Goal: Check status: Check status

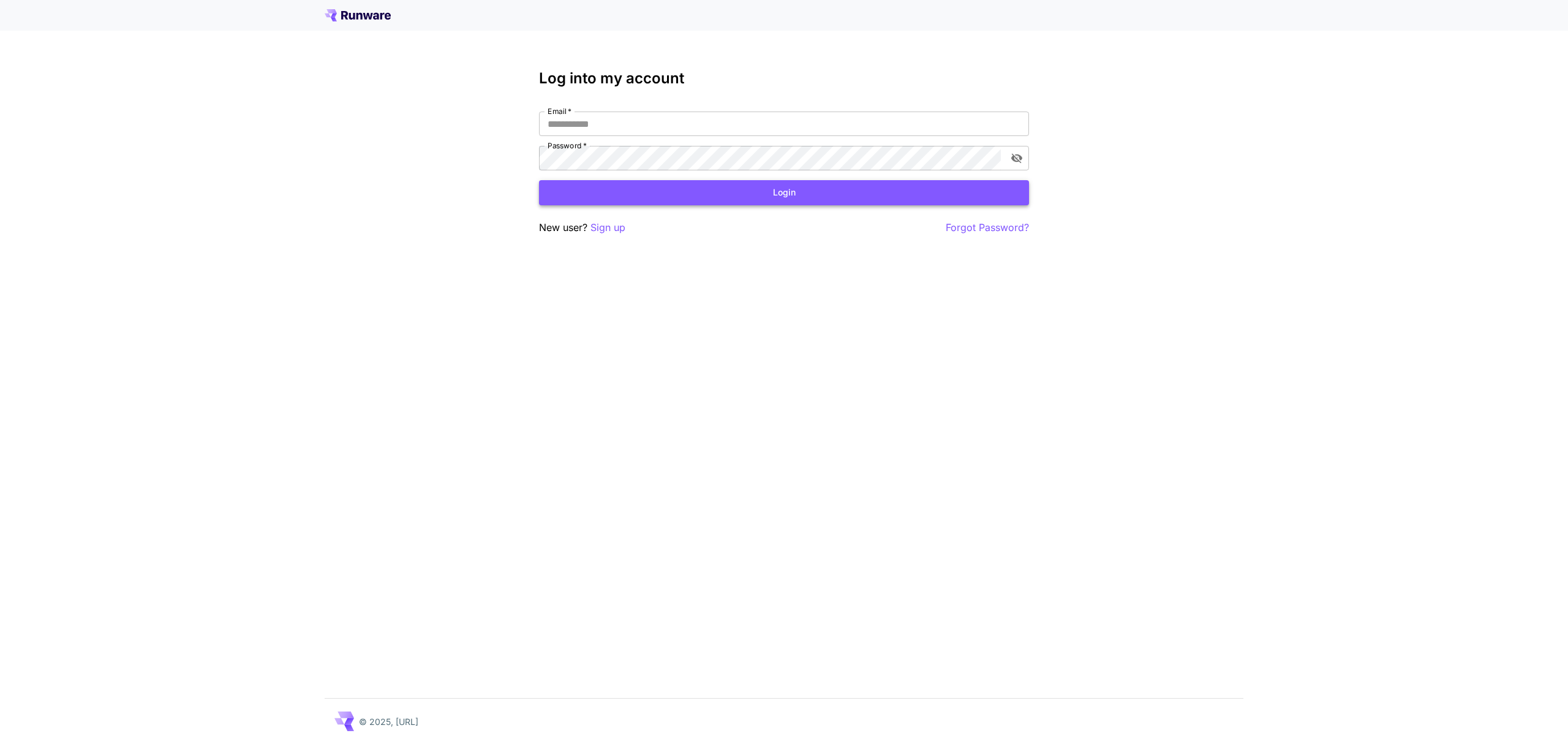
type input "**********"
click at [696, 197] on button "Login" at bounding box center [784, 192] width 490 height 25
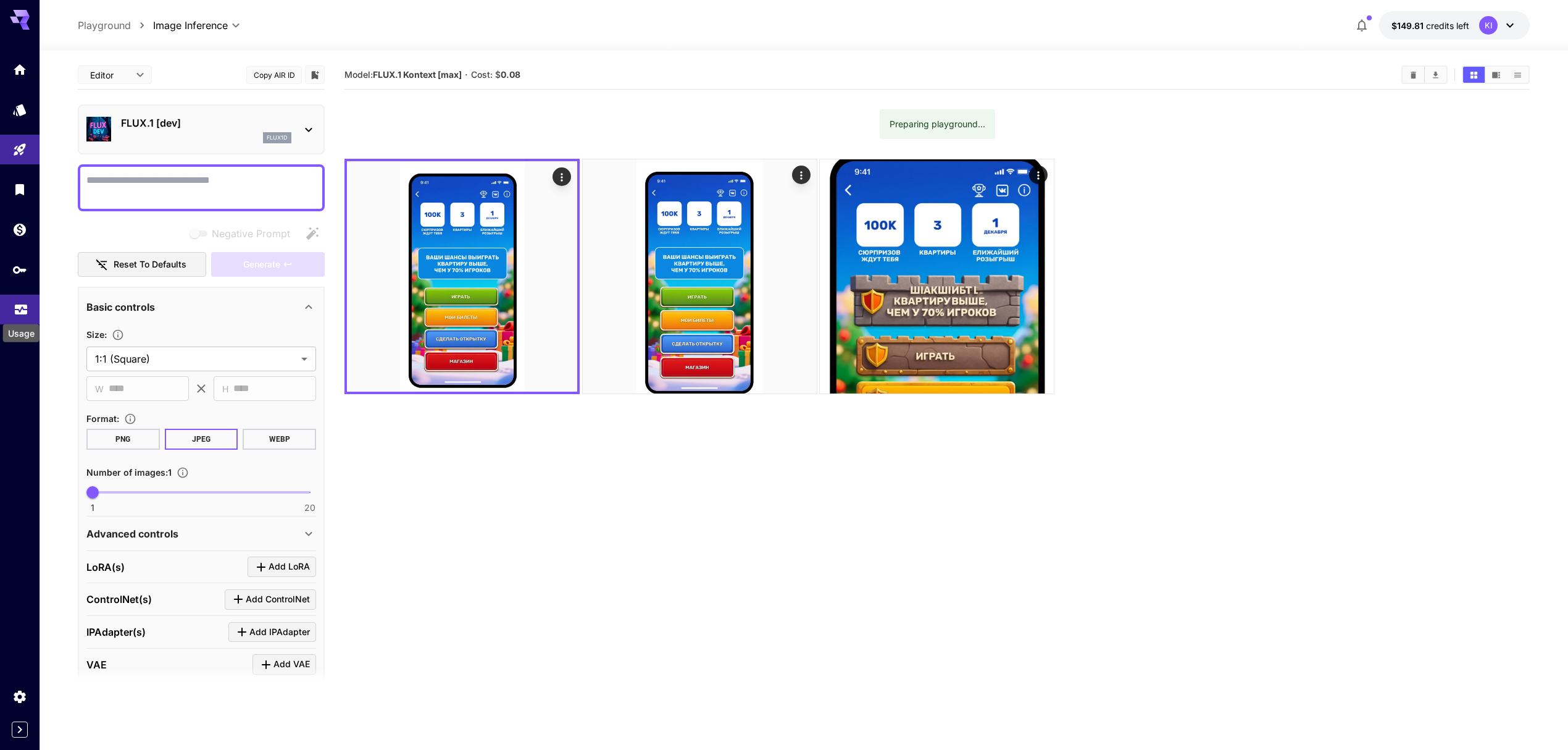
click at [15, 305] on icon "Usage" at bounding box center [20, 304] width 12 height 6
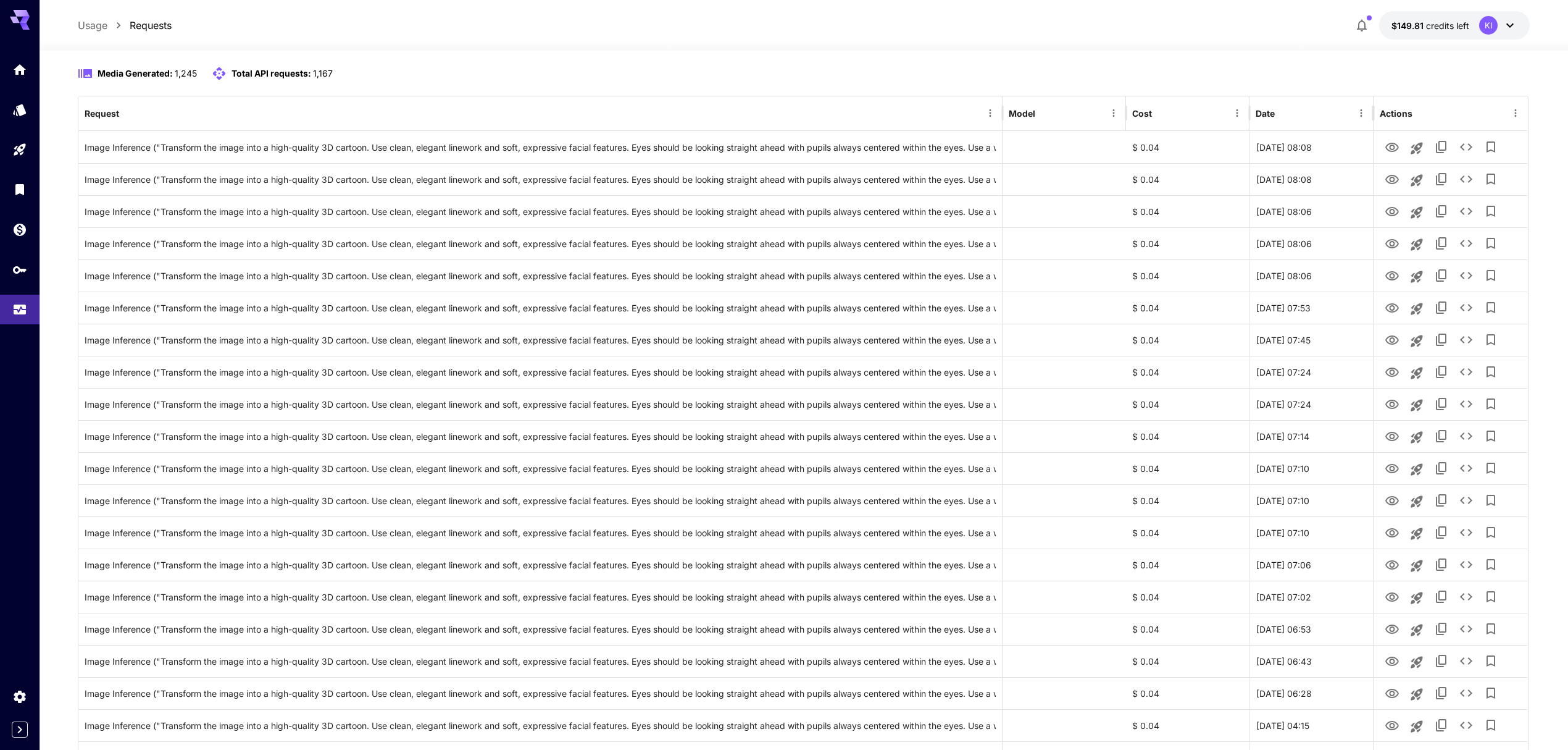
scroll to position [82, 0]
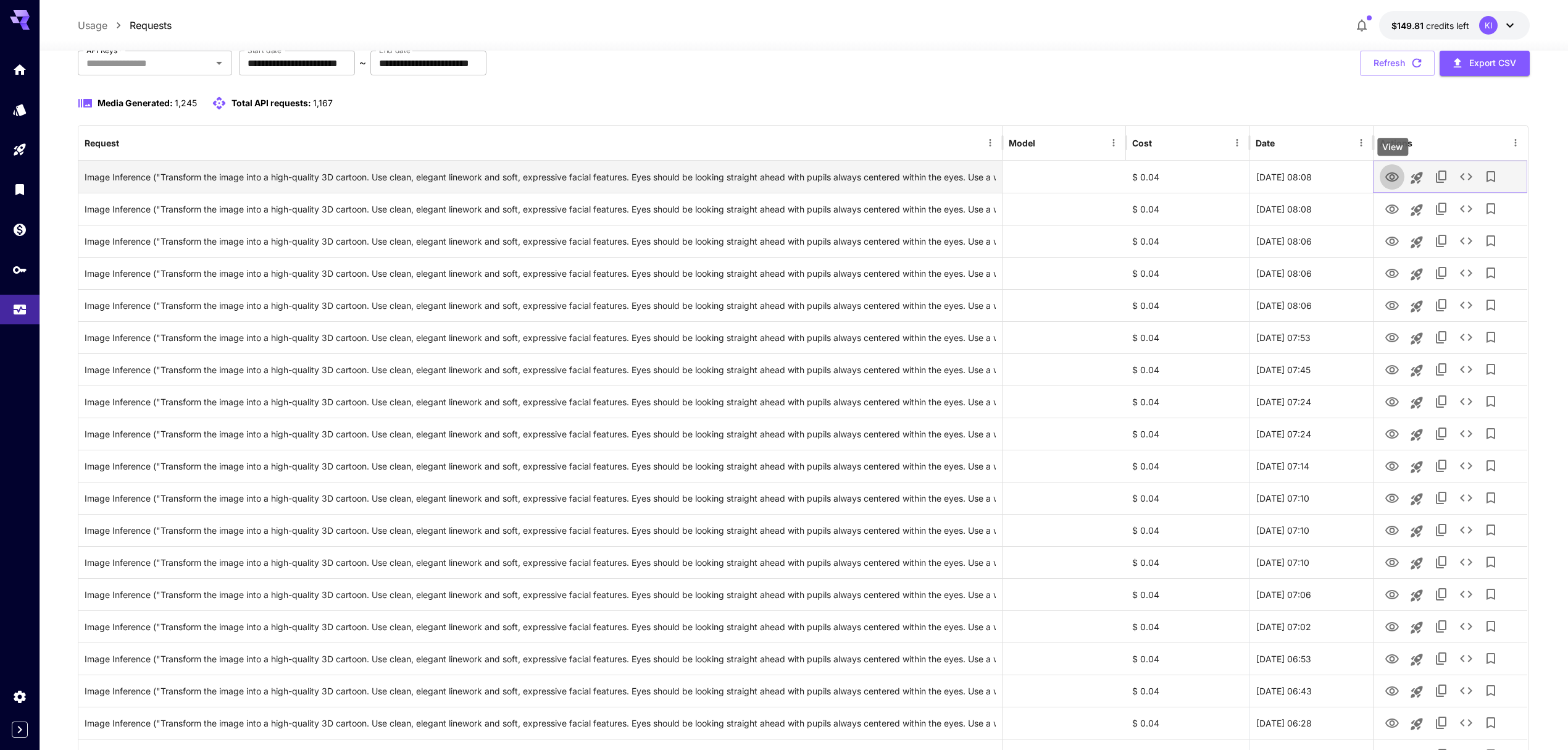
click at [1396, 178] on icon "View" at bounding box center [1392, 177] width 15 height 15
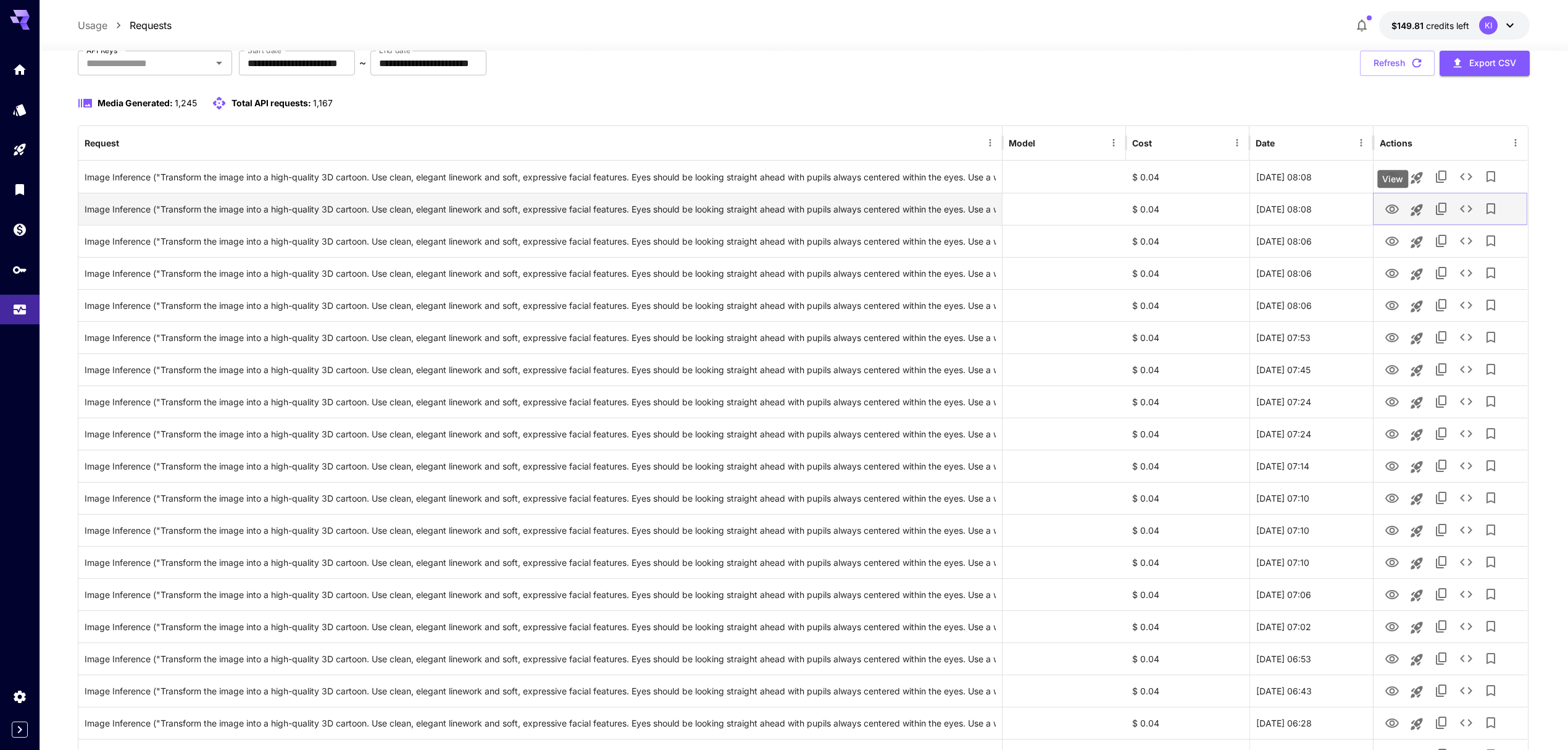
click at [1394, 208] on icon "View" at bounding box center [1392, 208] width 14 height 9
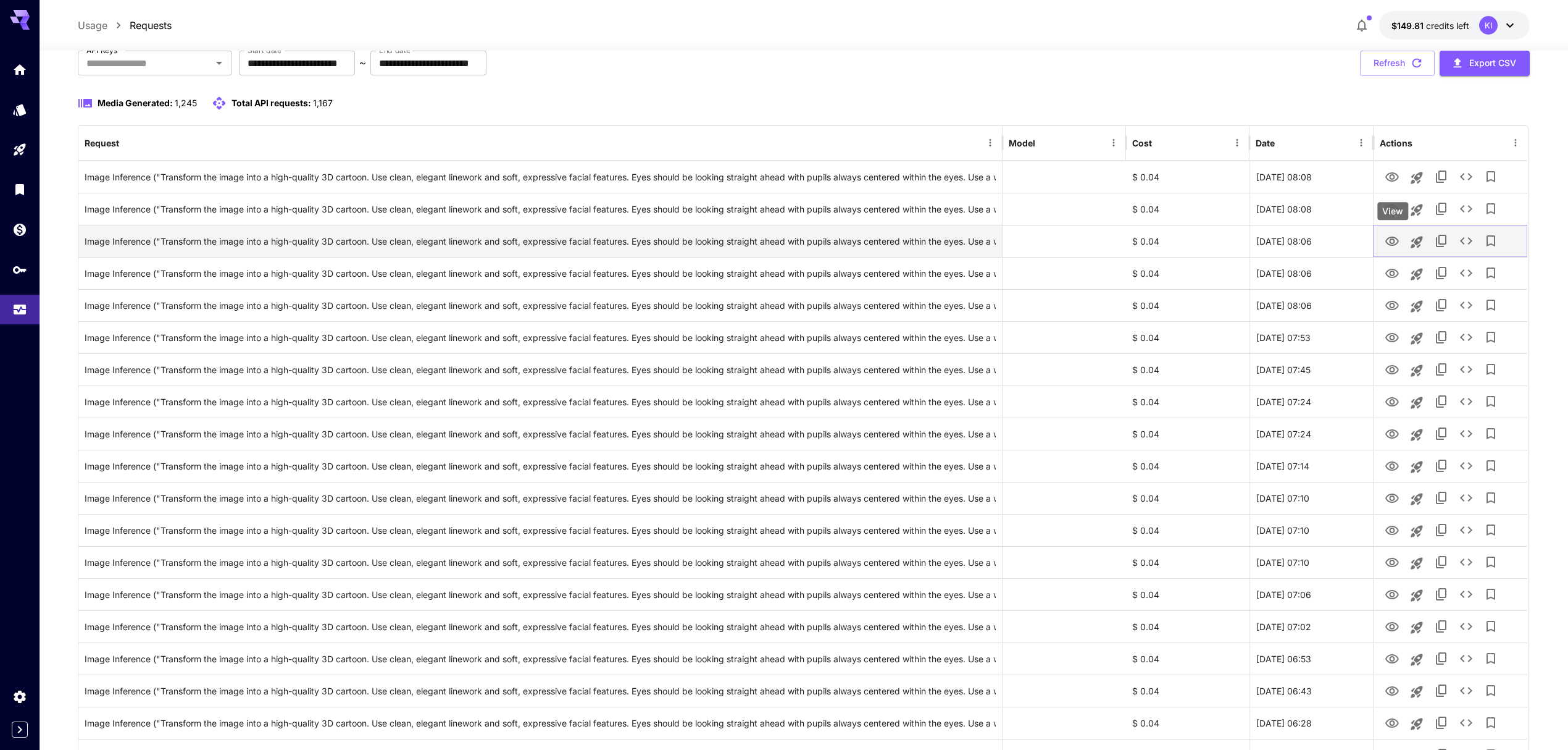
click at [1386, 237] on icon "View" at bounding box center [1392, 241] width 15 height 15
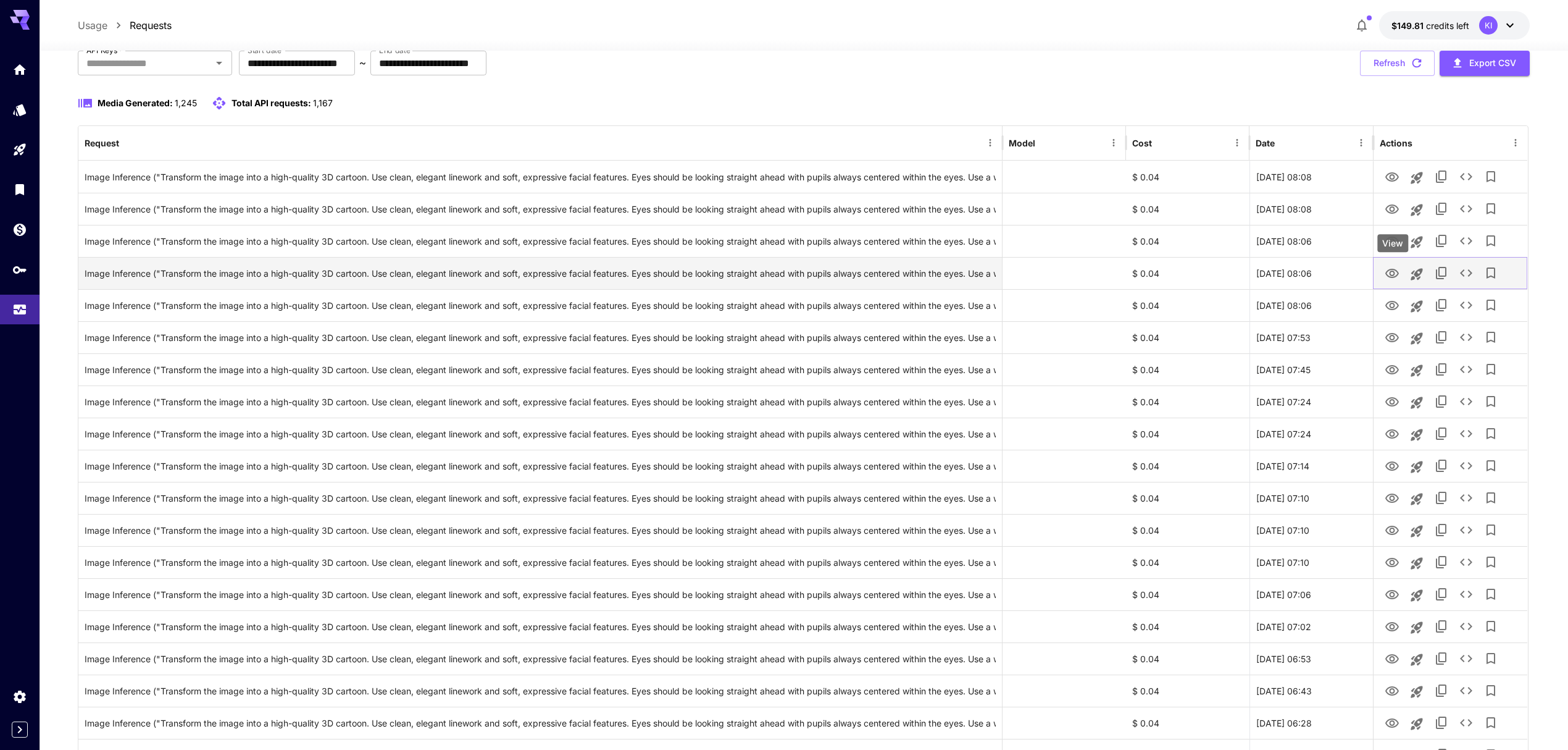
click at [1394, 272] on icon "View" at bounding box center [1392, 273] width 14 height 9
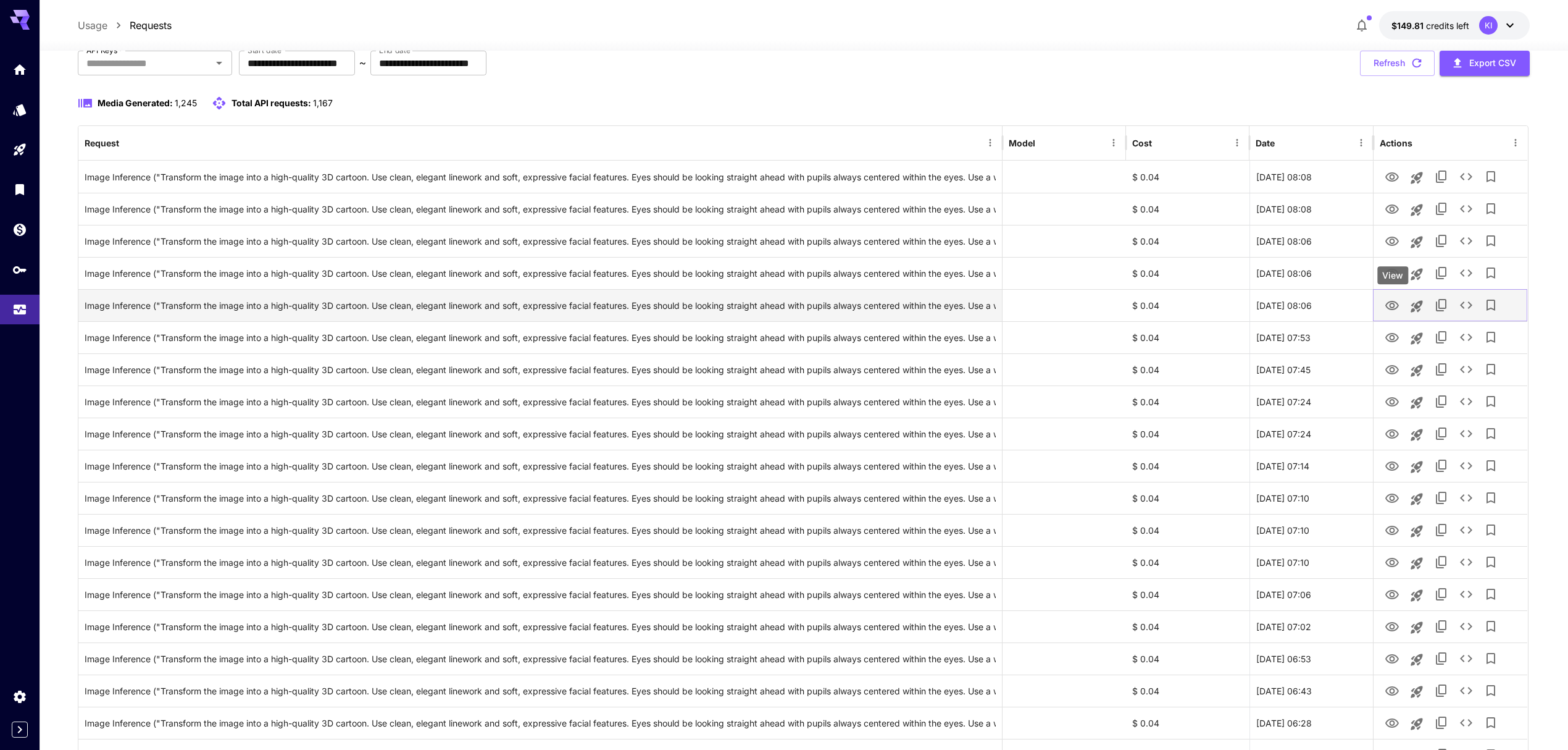
click at [1402, 309] on button "View" at bounding box center [1392, 304] width 25 height 25
click at [1393, 304] on icon "View" at bounding box center [1392, 306] width 15 height 15
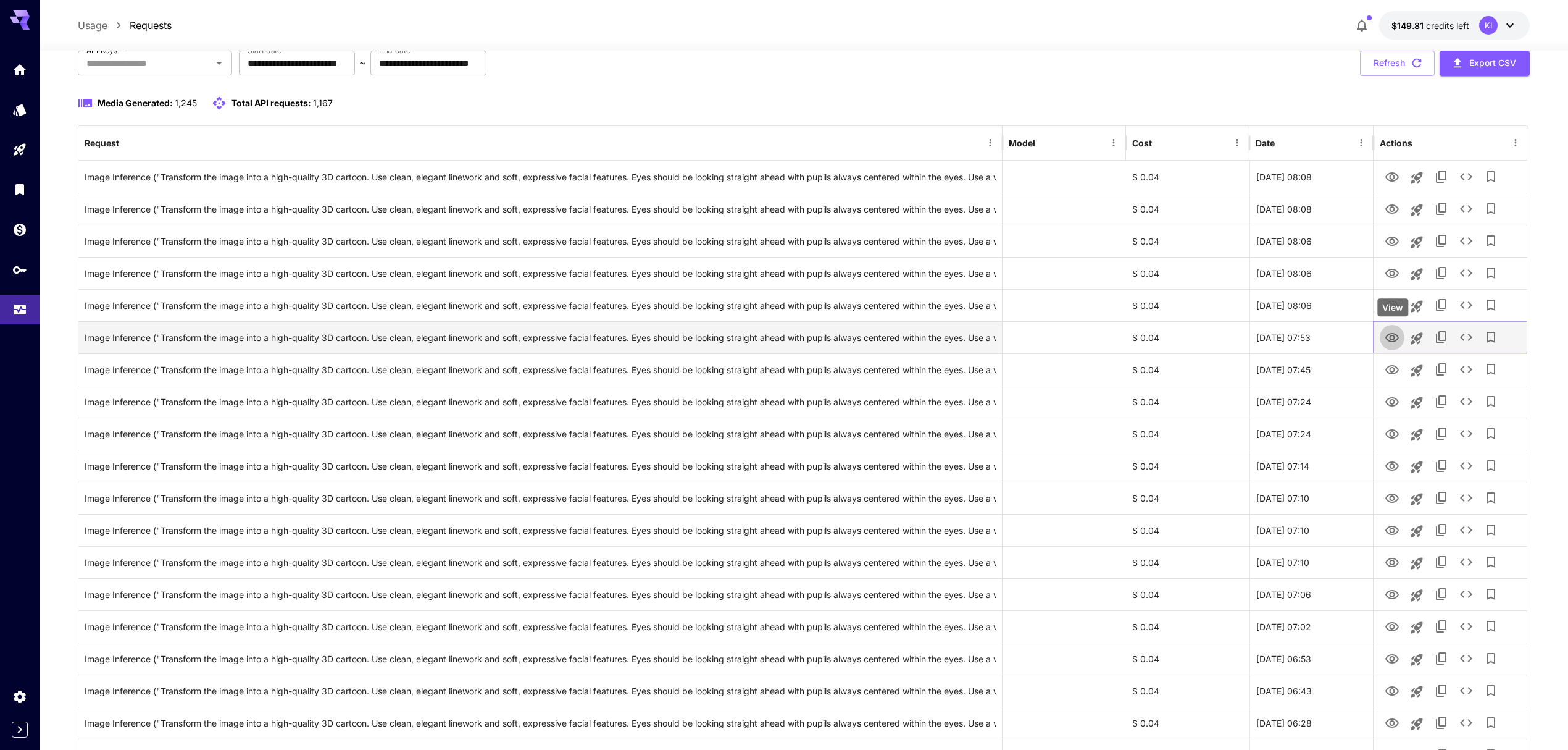
click at [1397, 335] on icon "View" at bounding box center [1392, 337] width 14 height 9
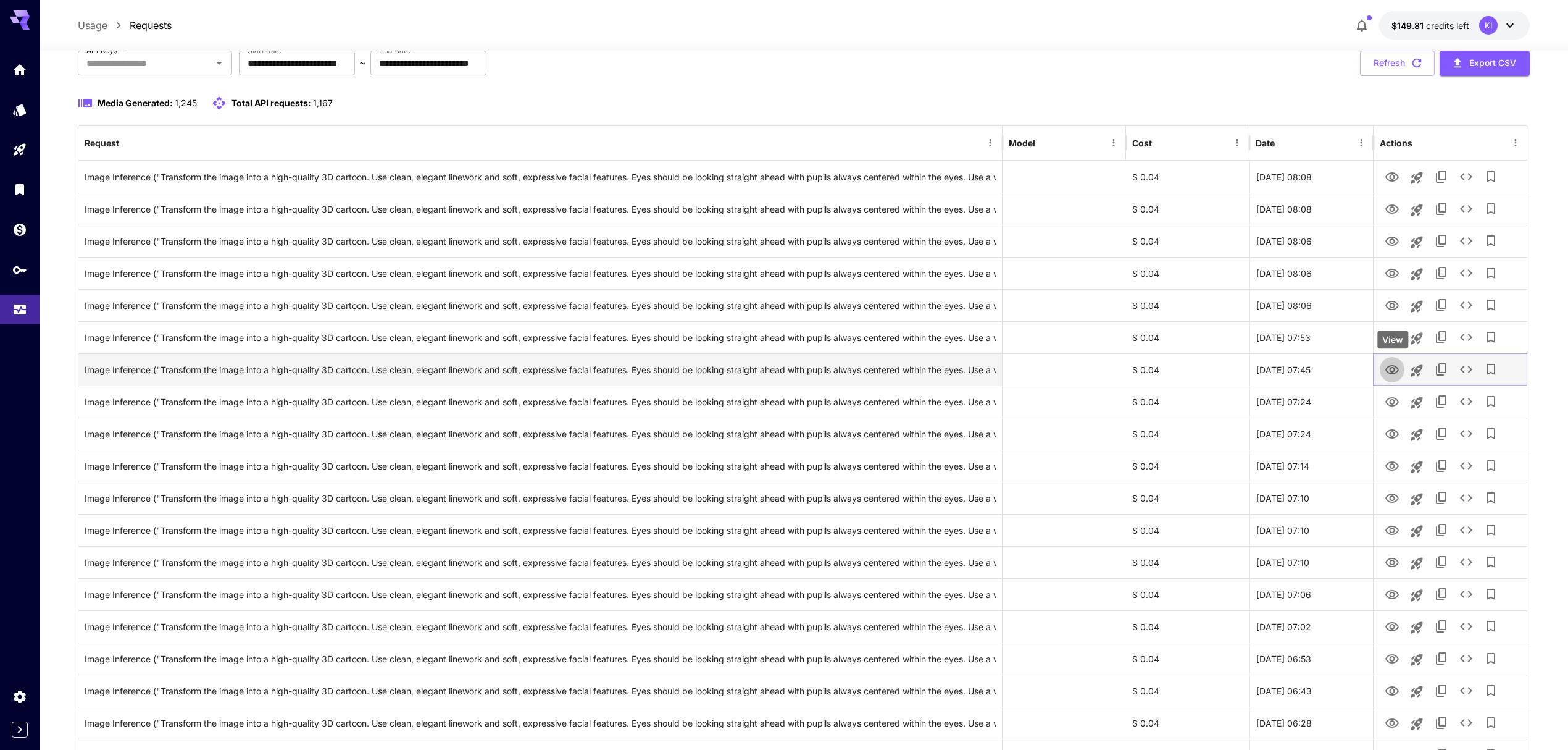
click at [1398, 369] on icon "View" at bounding box center [1392, 369] width 14 height 9
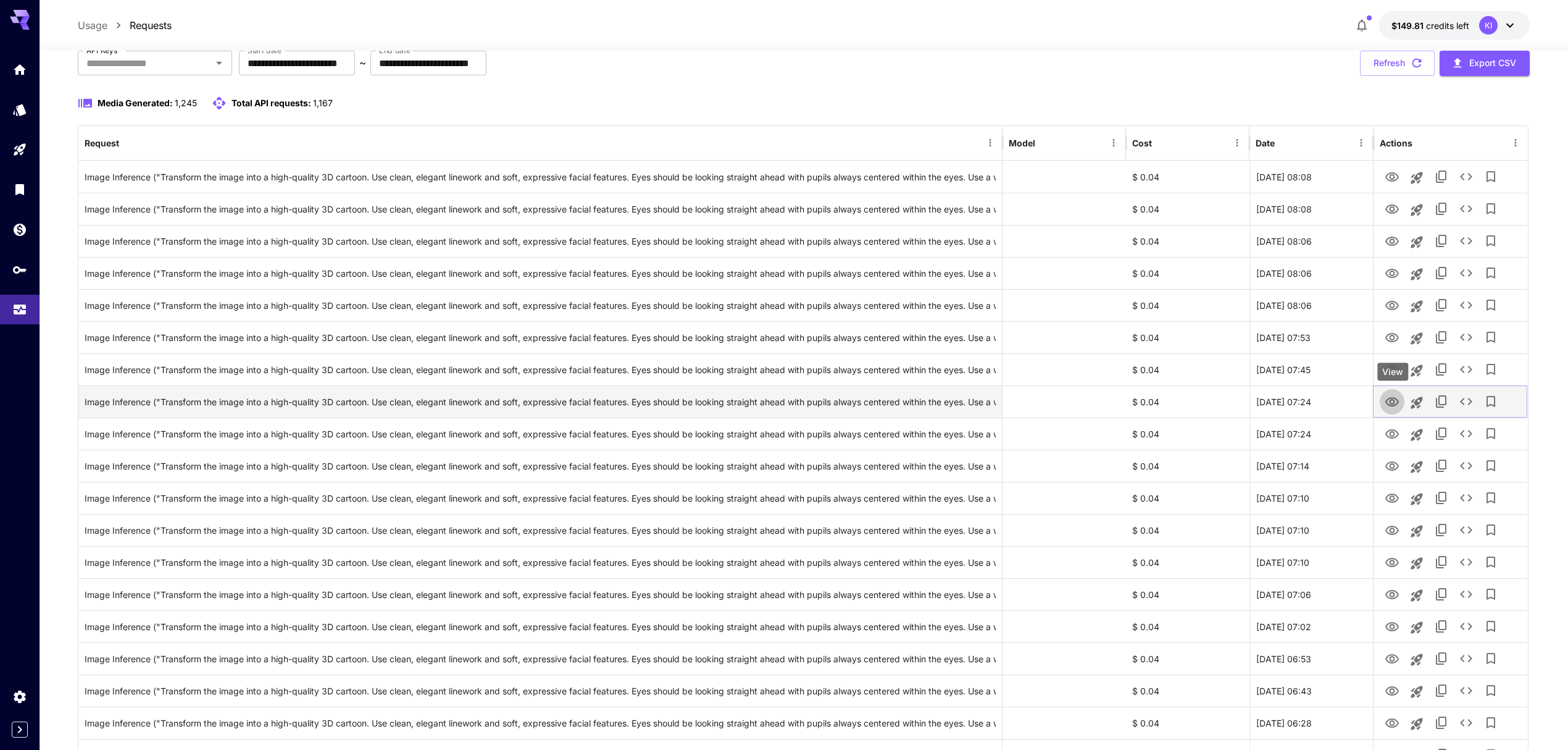
click at [1391, 404] on icon "View" at bounding box center [1392, 401] width 14 height 9
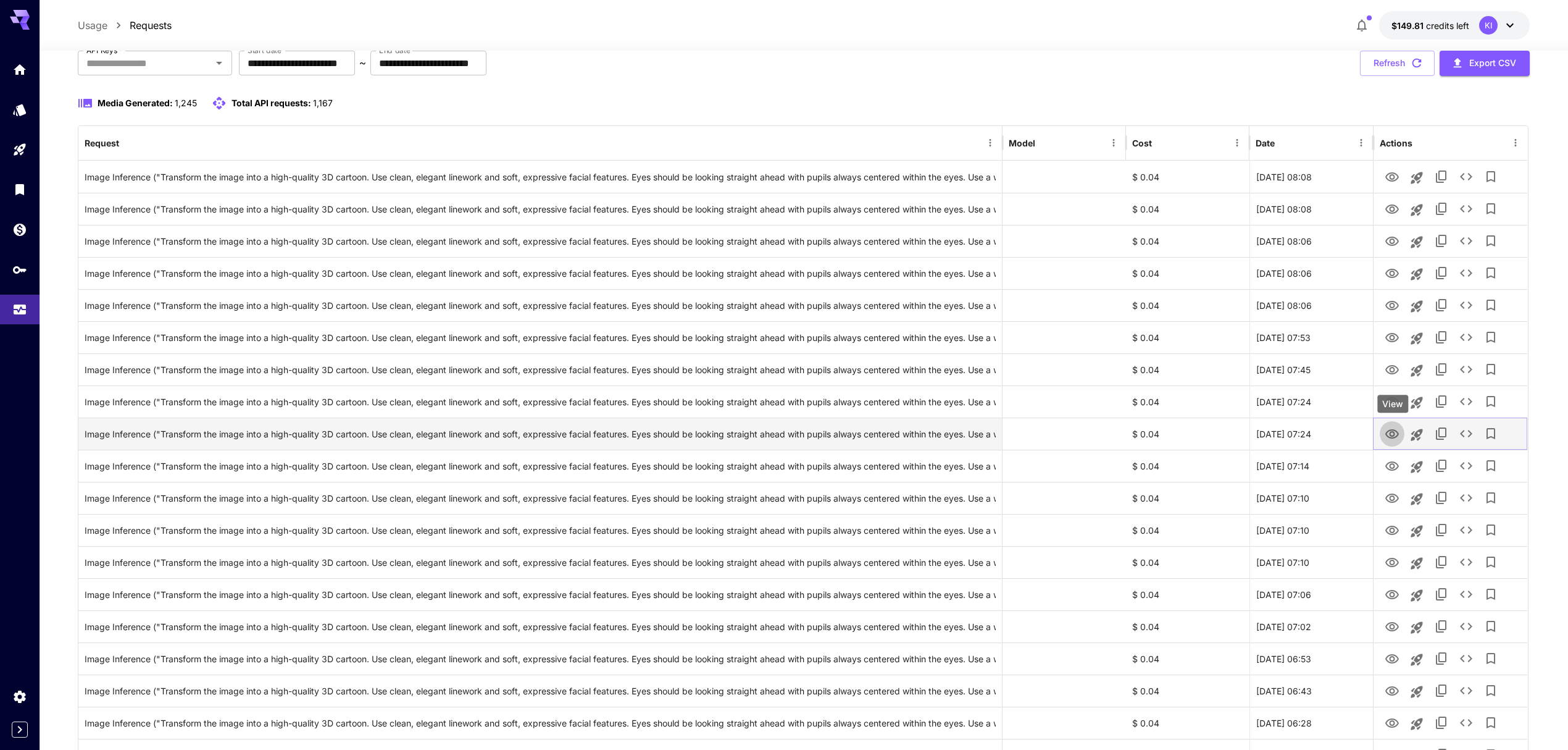
click at [1396, 438] on icon "View" at bounding box center [1392, 434] width 14 height 9
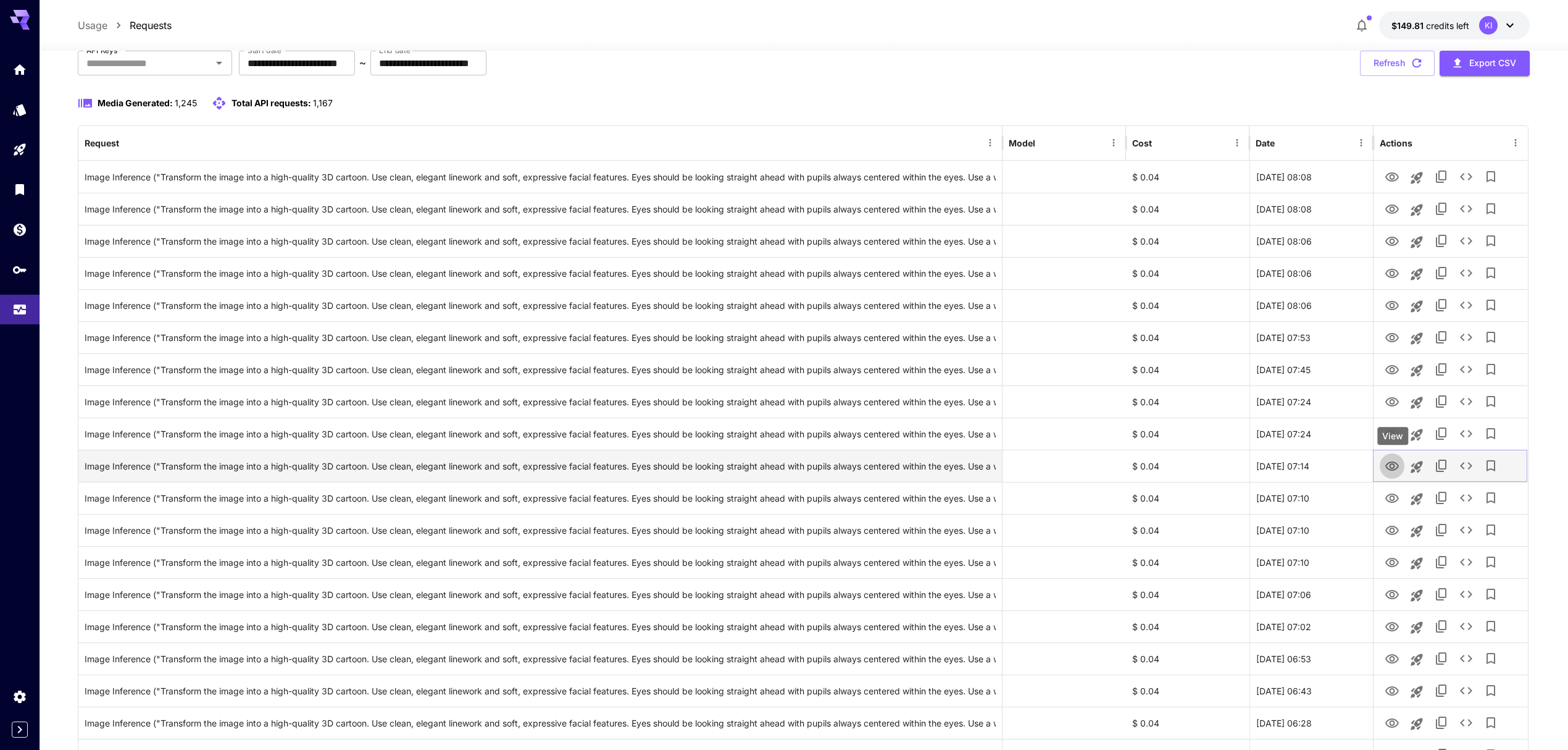
click at [1393, 468] on icon "View" at bounding box center [1392, 466] width 14 height 9
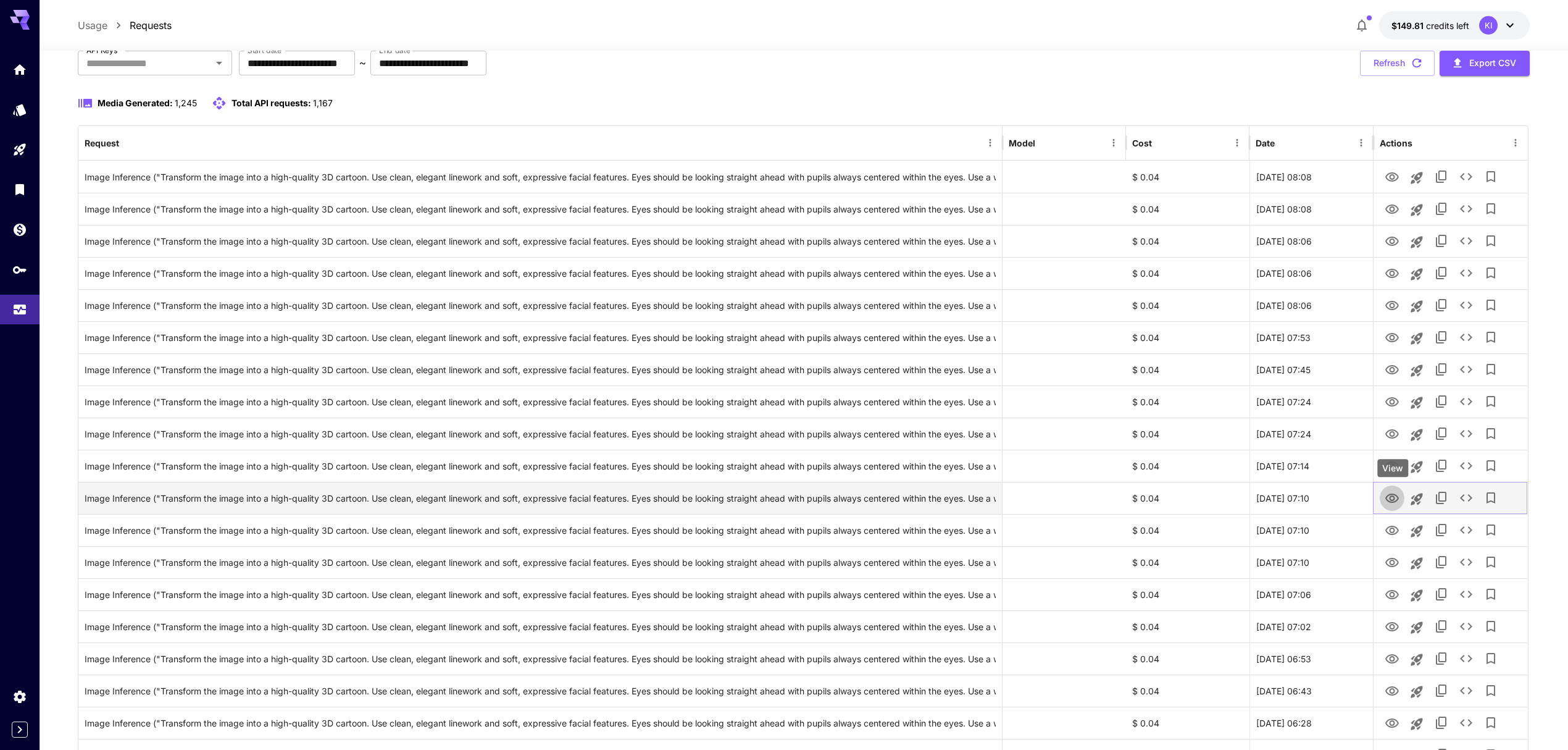
click at [1384, 499] on button "View" at bounding box center [1392, 497] width 25 height 25
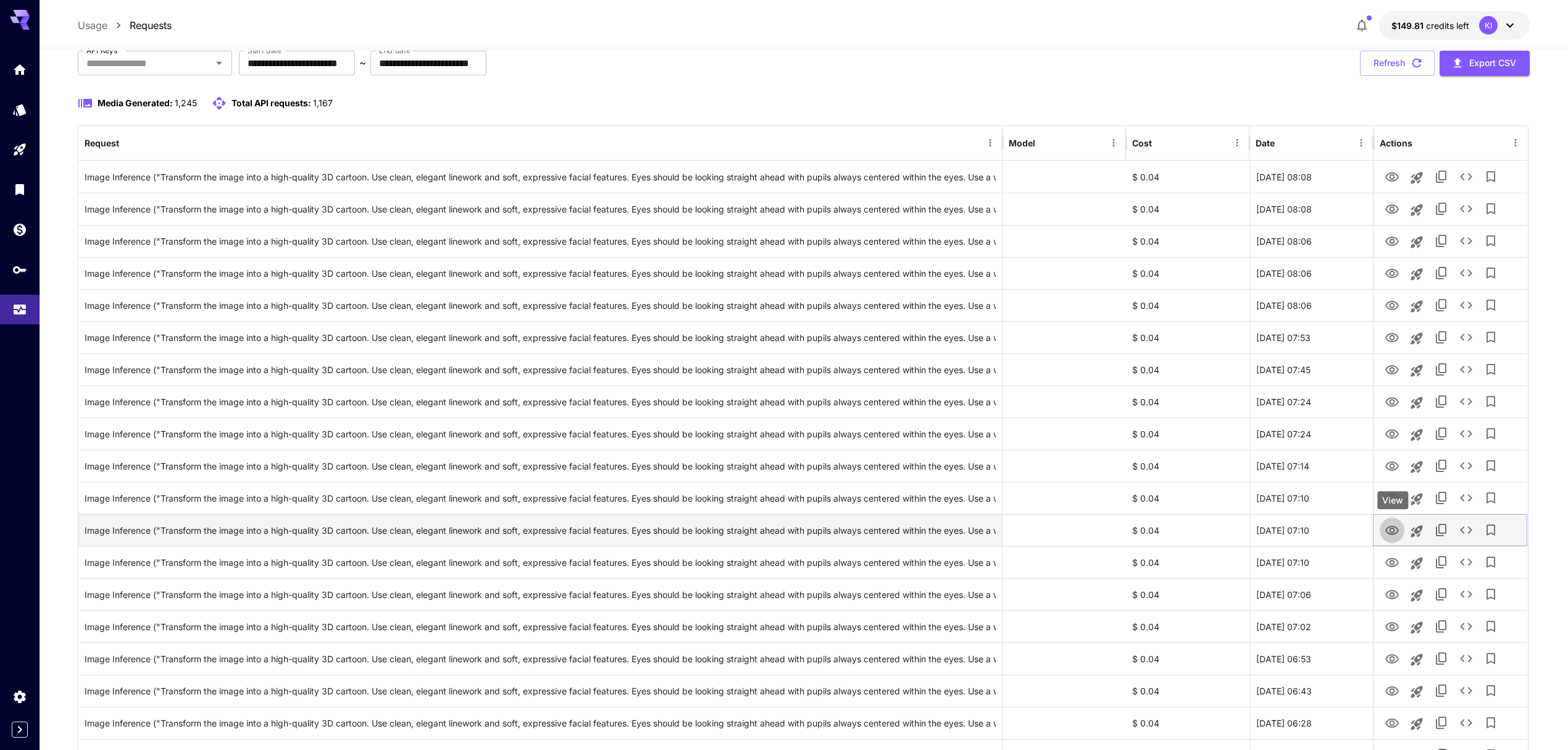
click at [1389, 525] on icon "View" at bounding box center [1392, 530] width 15 height 15
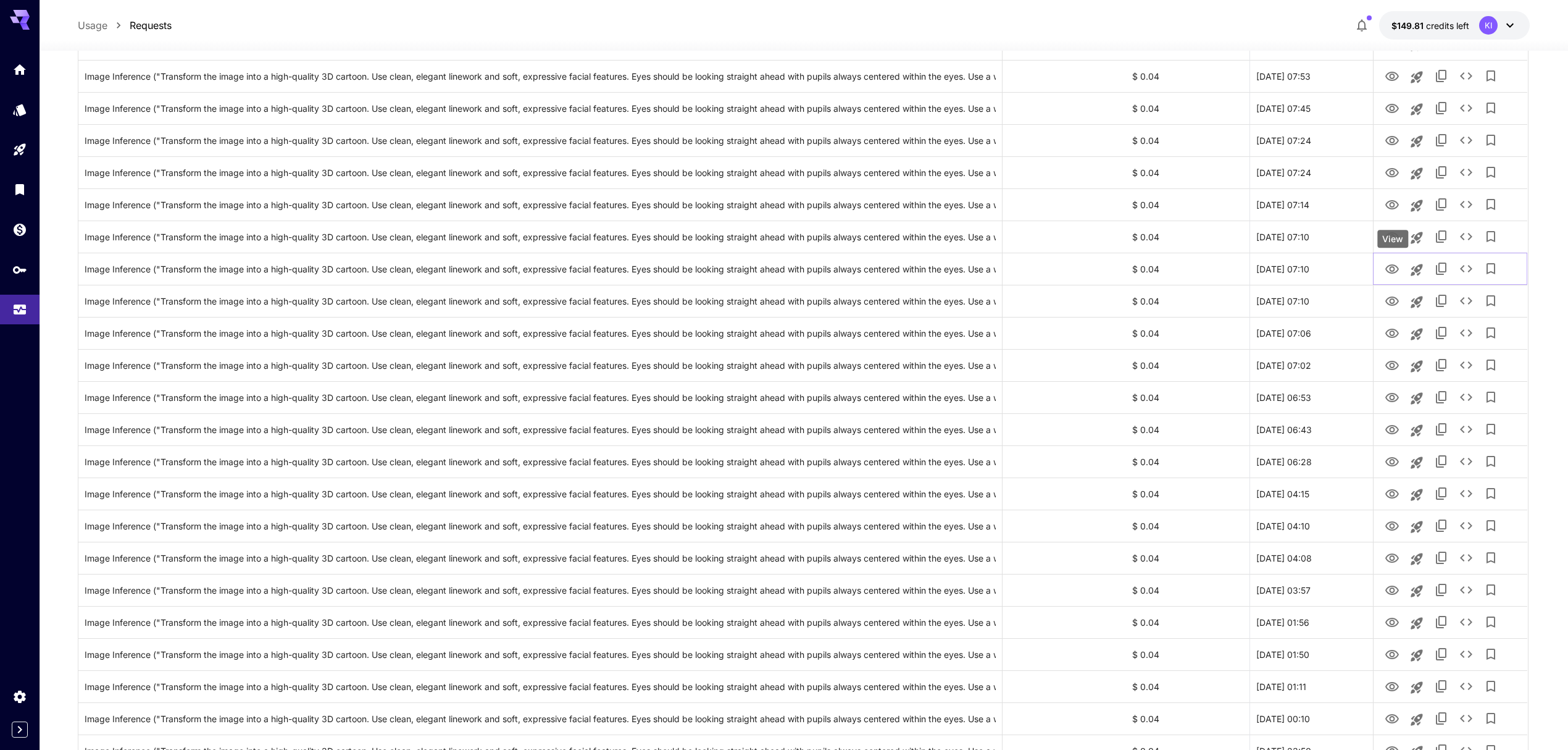
scroll to position [412, 0]
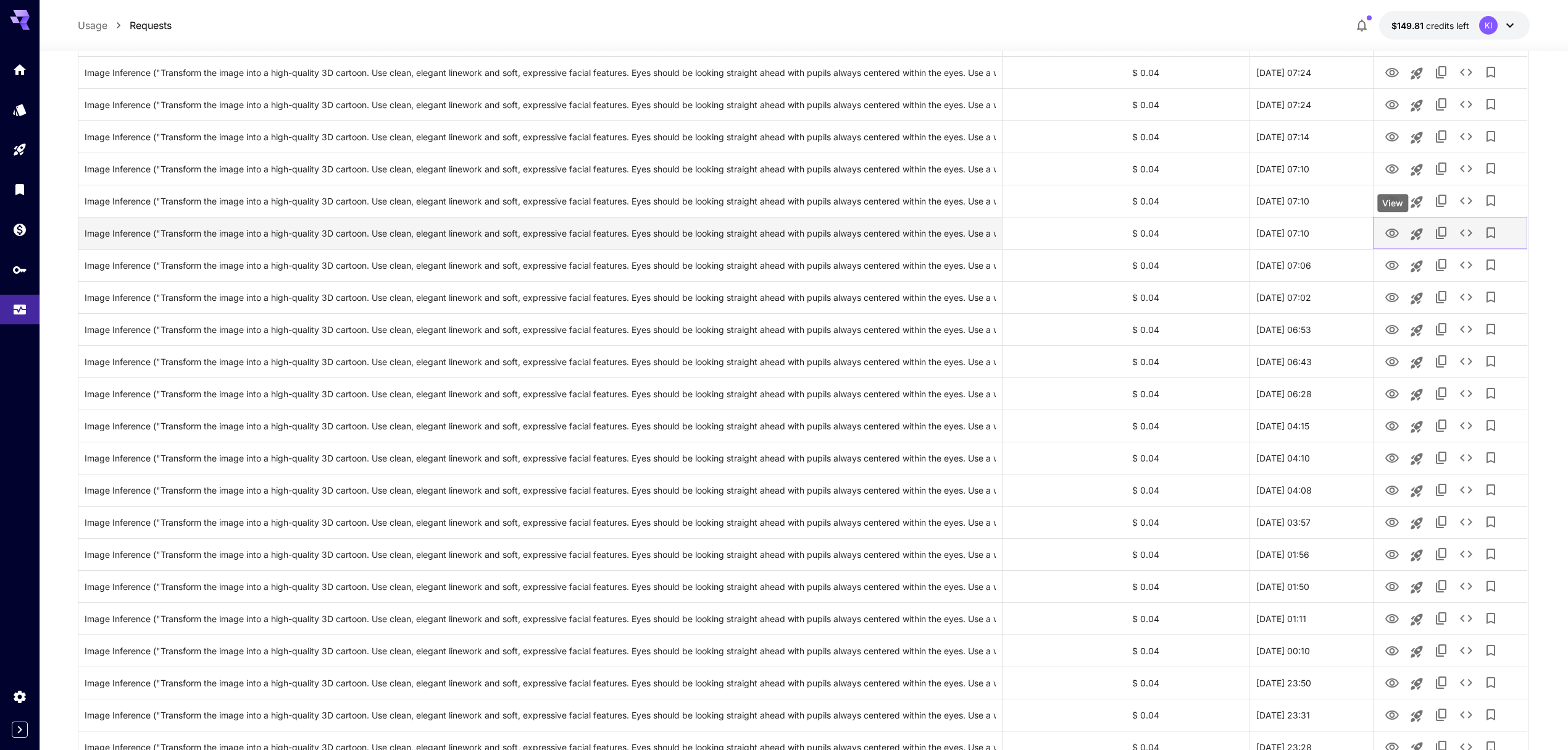
click at [1386, 236] on icon "View" at bounding box center [1392, 233] width 15 height 15
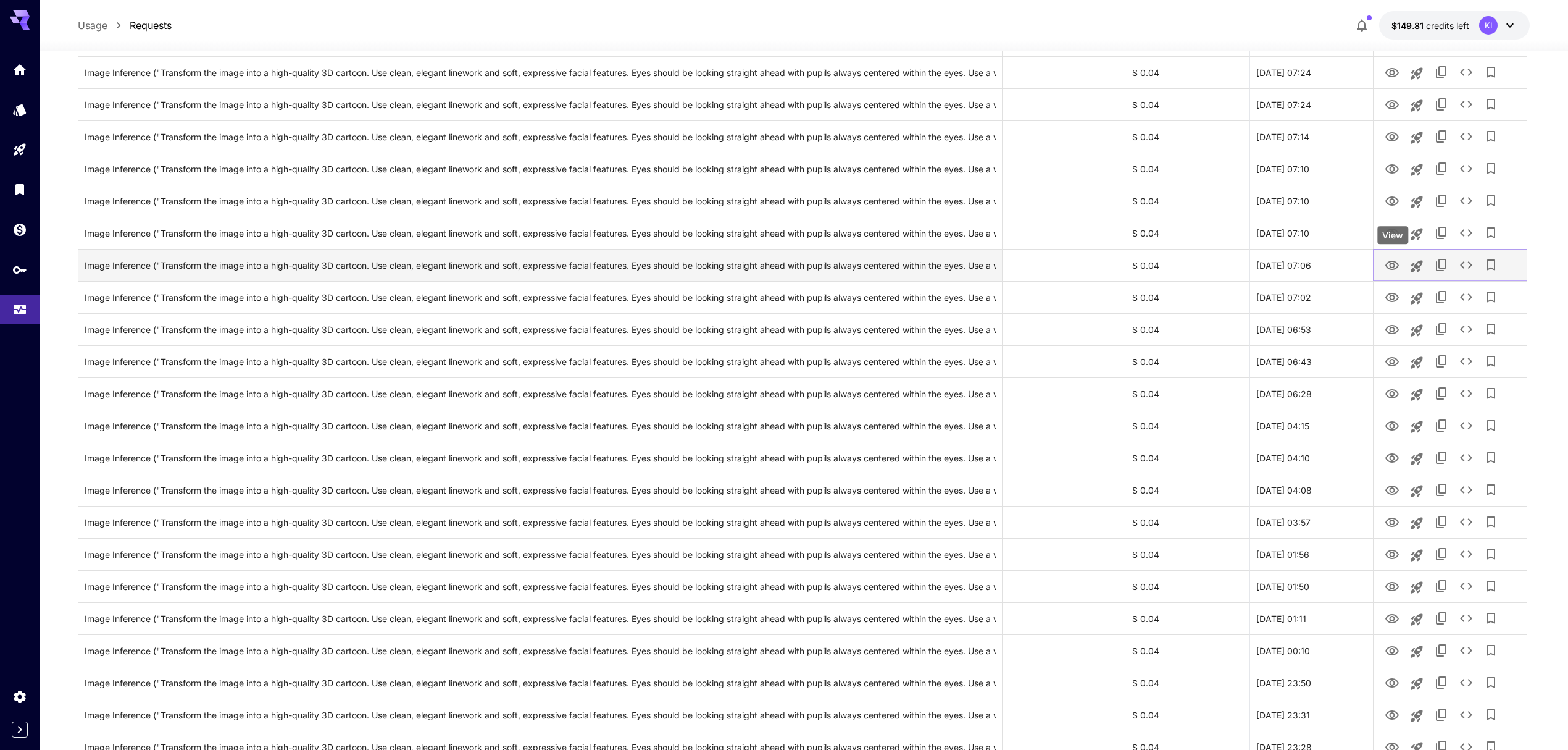
click at [1391, 262] on icon "View" at bounding box center [1392, 266] width 15 height 15
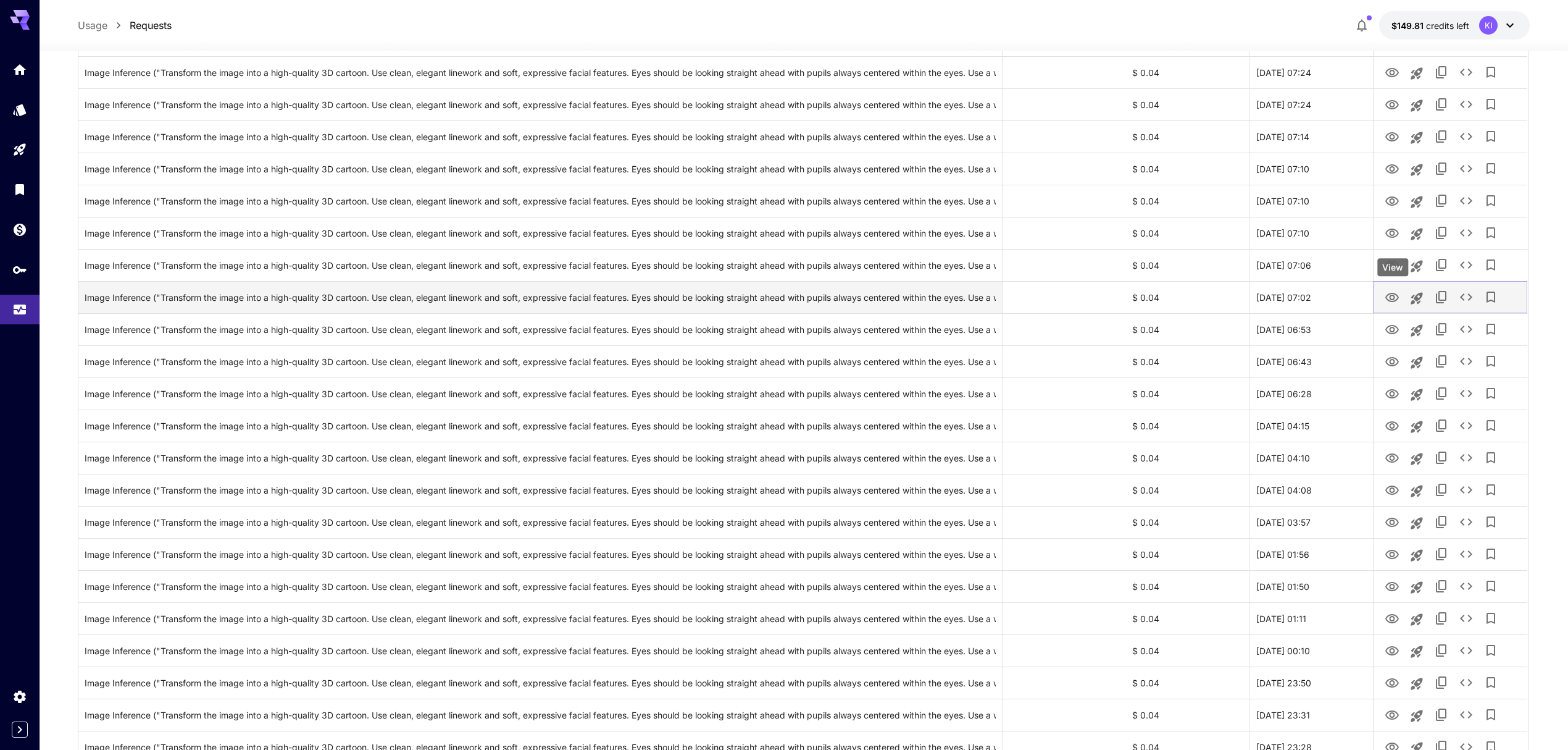
click at [1390, 305] on icon "View" at bounding box center [1392, 298] width 15 height 15
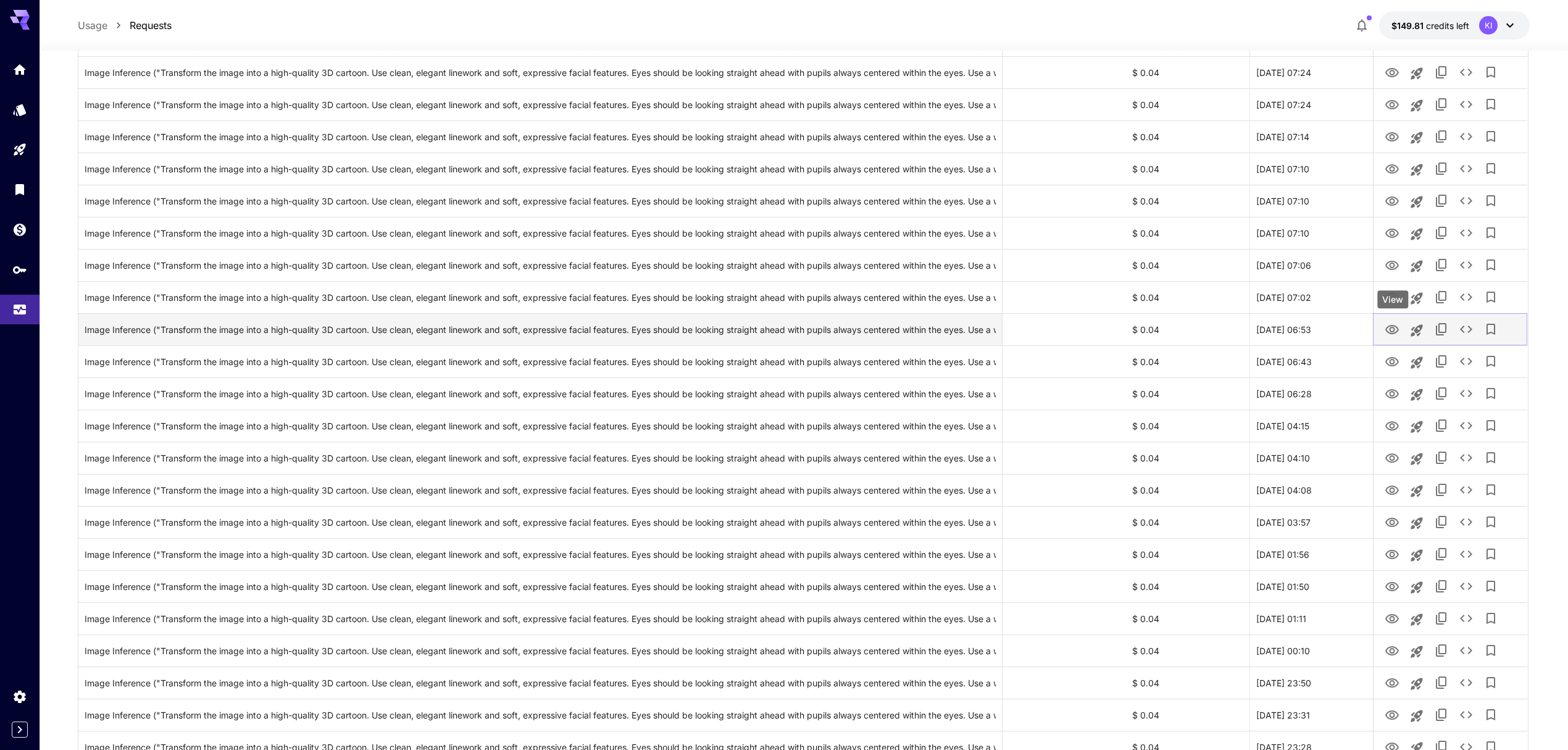
click at [1391, 329] on icon "View" at bounding box center [1392, 329] width 15 height 15
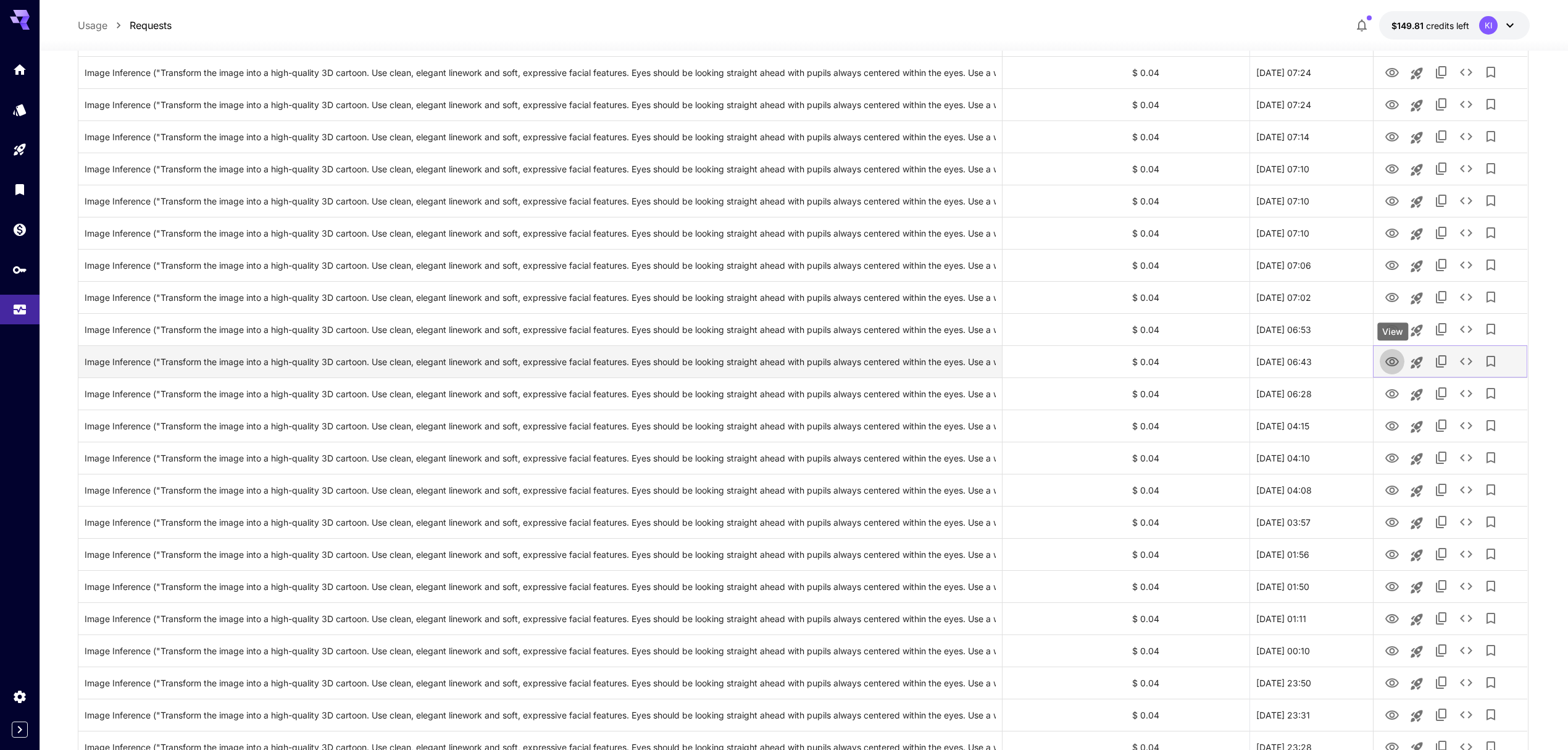
click at [1391, 359] on icon "View" at bounding box center [1392, 361] width 14 height 9
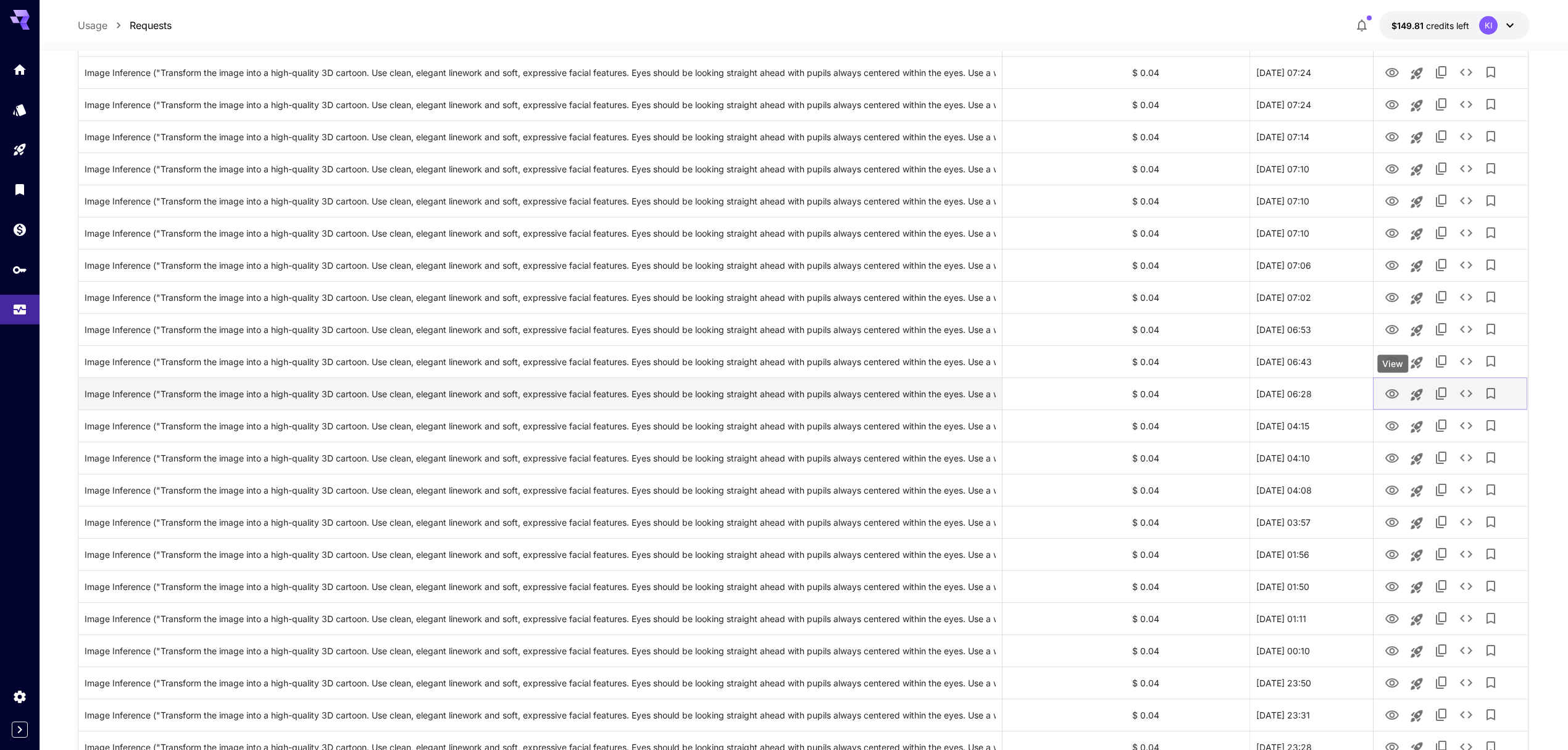
click at [1394, 396] on icon "View" at bounding box center [1392, 394] width 15 height 15
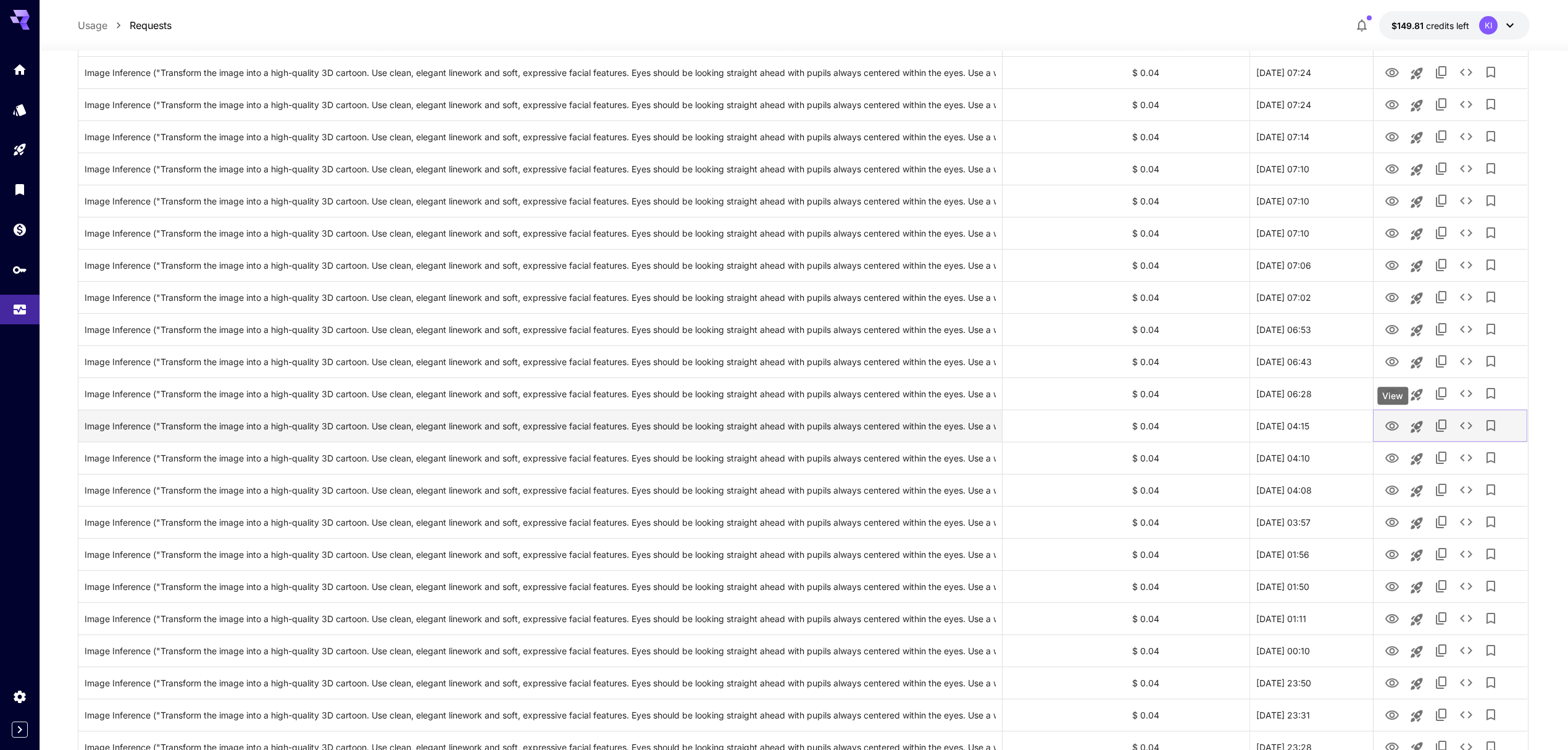
click at [1395, 424] on icon "View" at bounding box center [1392, 426] width 15 height 15
click at [1391, 454] on icon "View" at bounding box center [1392, 459] width 15 height 15
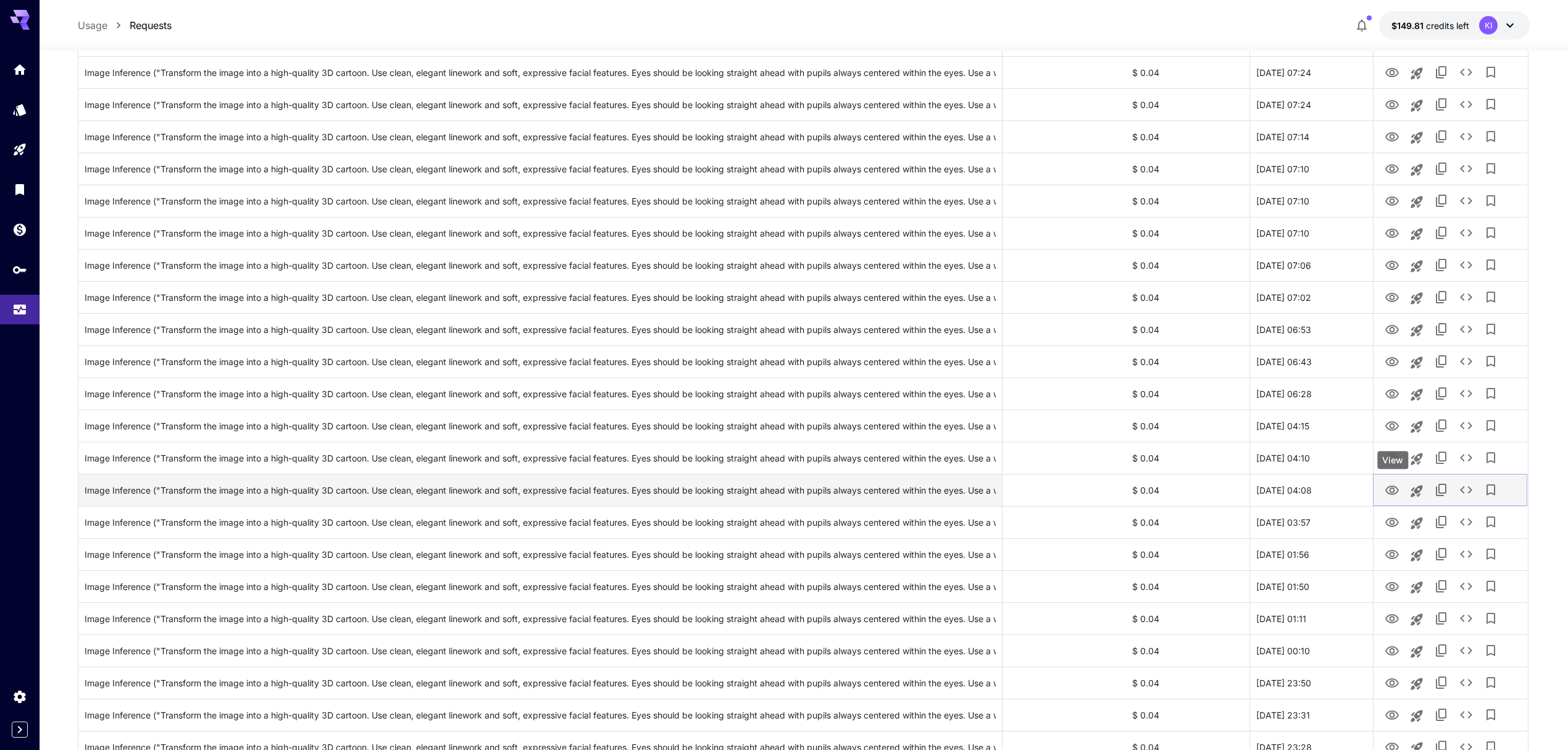
click at [1399, 490] on icon "View" at bounding box center [1392, 489] width 14 height 9
click at [1400, 520] on button "View" at bounding box center [1392, 521] width 25 height 25
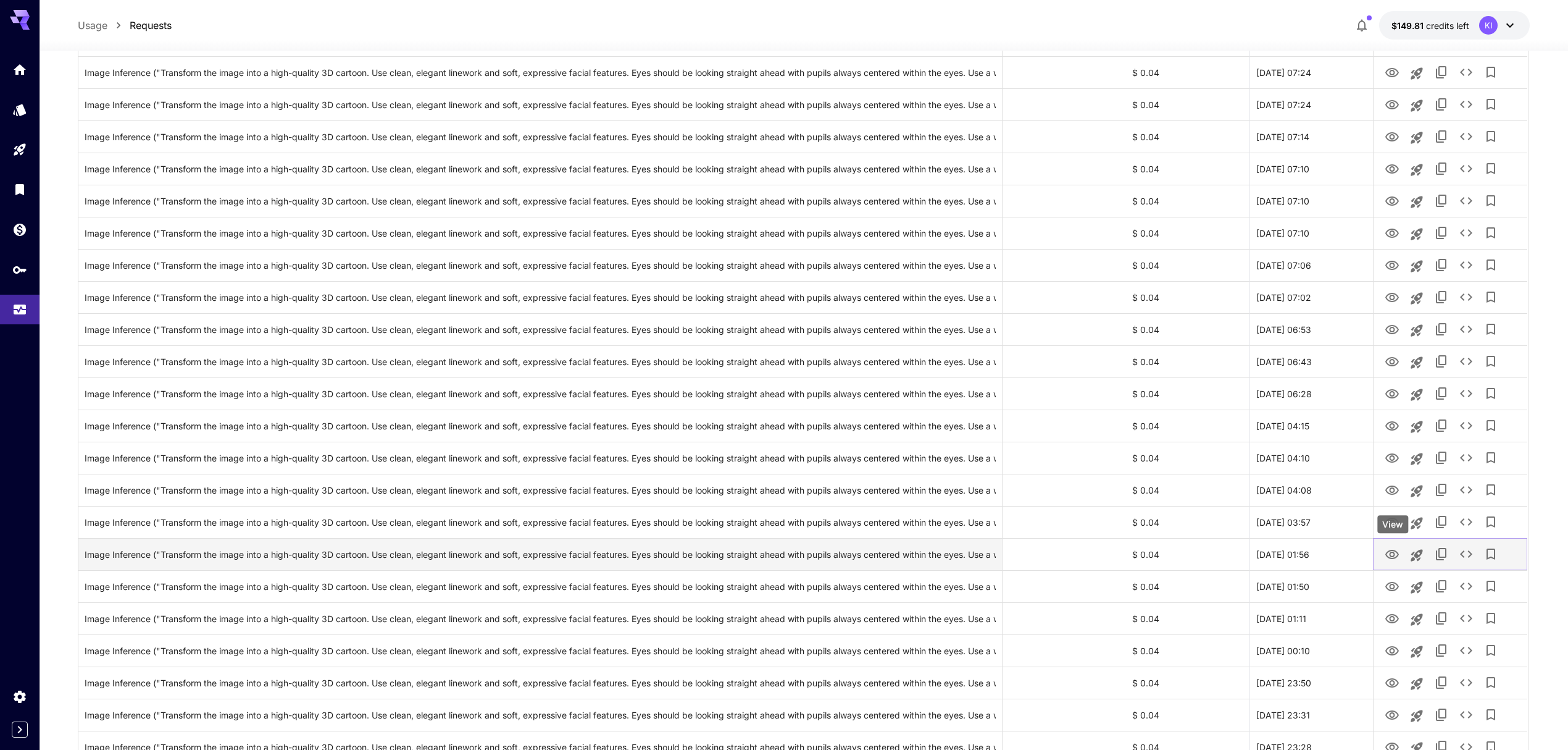
click at [1400, 556] on button "View" at bounding box center [1392, 553] width 25 height 25
click at [1390, 551] on icon "View" at bounding box center [1392, 554] width 14 height 9
click at [1391, 594] on icon "View" at bounding box center [1392, 587] width 15 height 15
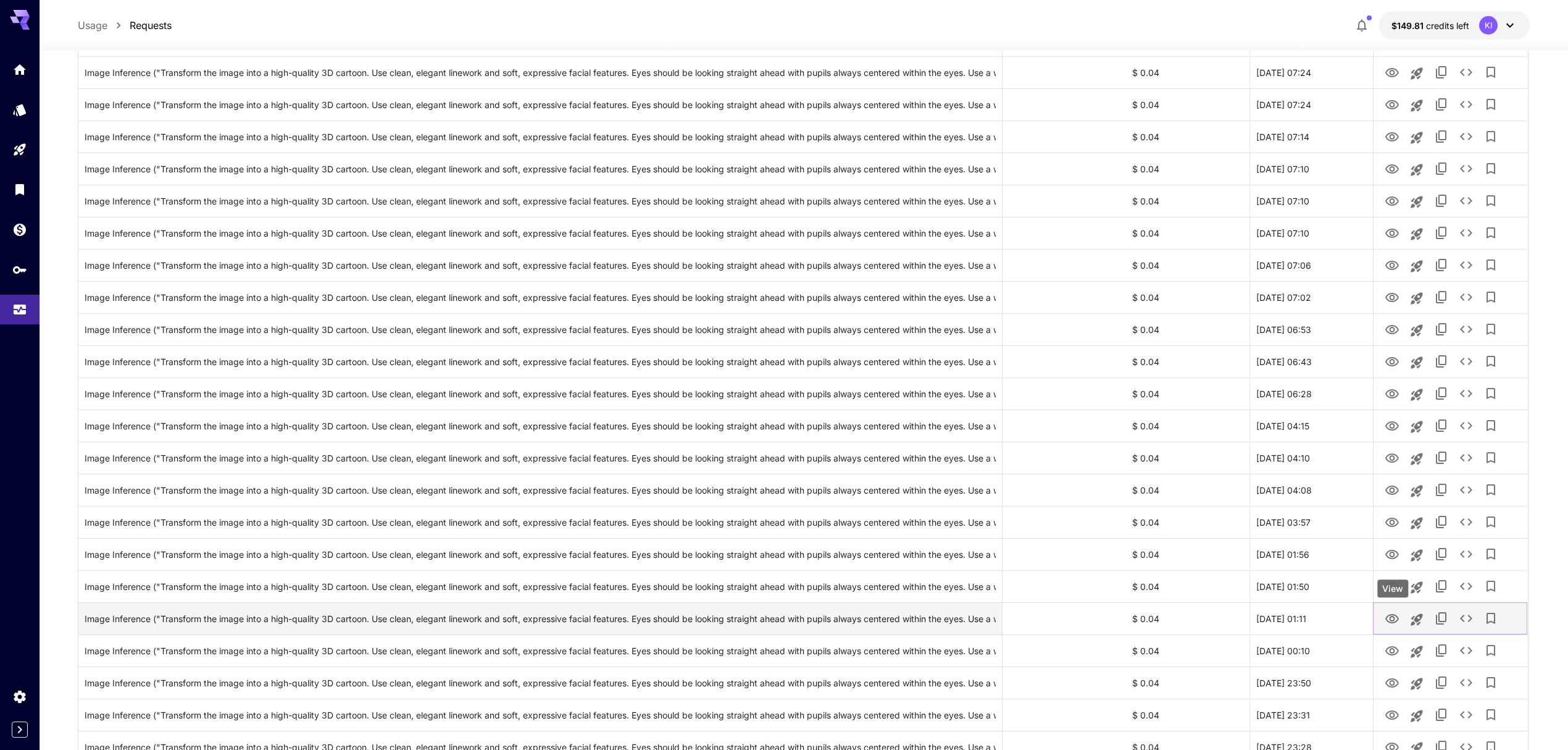
click at [1390, 614] on icon "View" at bounding box center [1392, 618] width 15 height 15
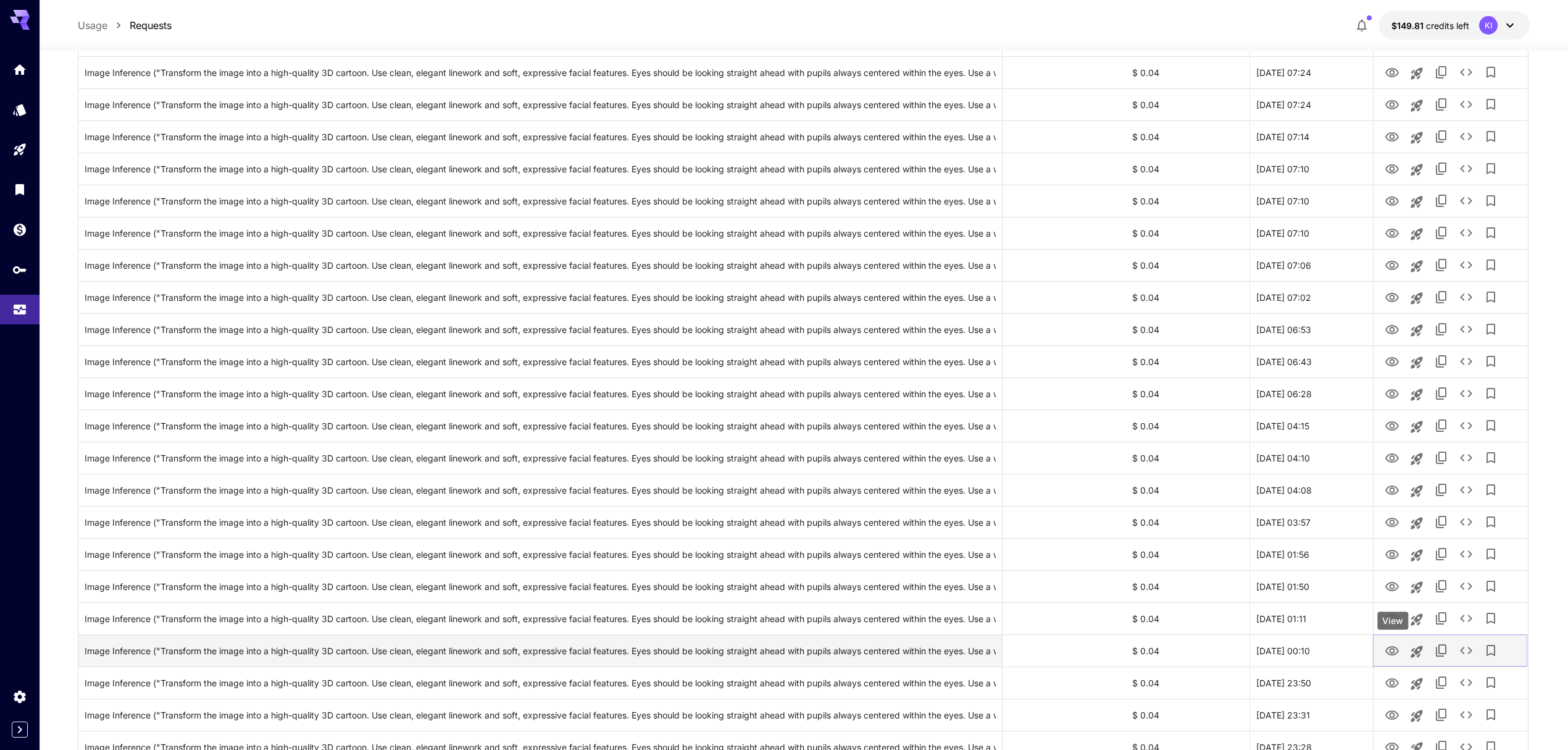
click at [1394, 650] on icon "View" at bounding box center [1392, 650] width 14 height 9
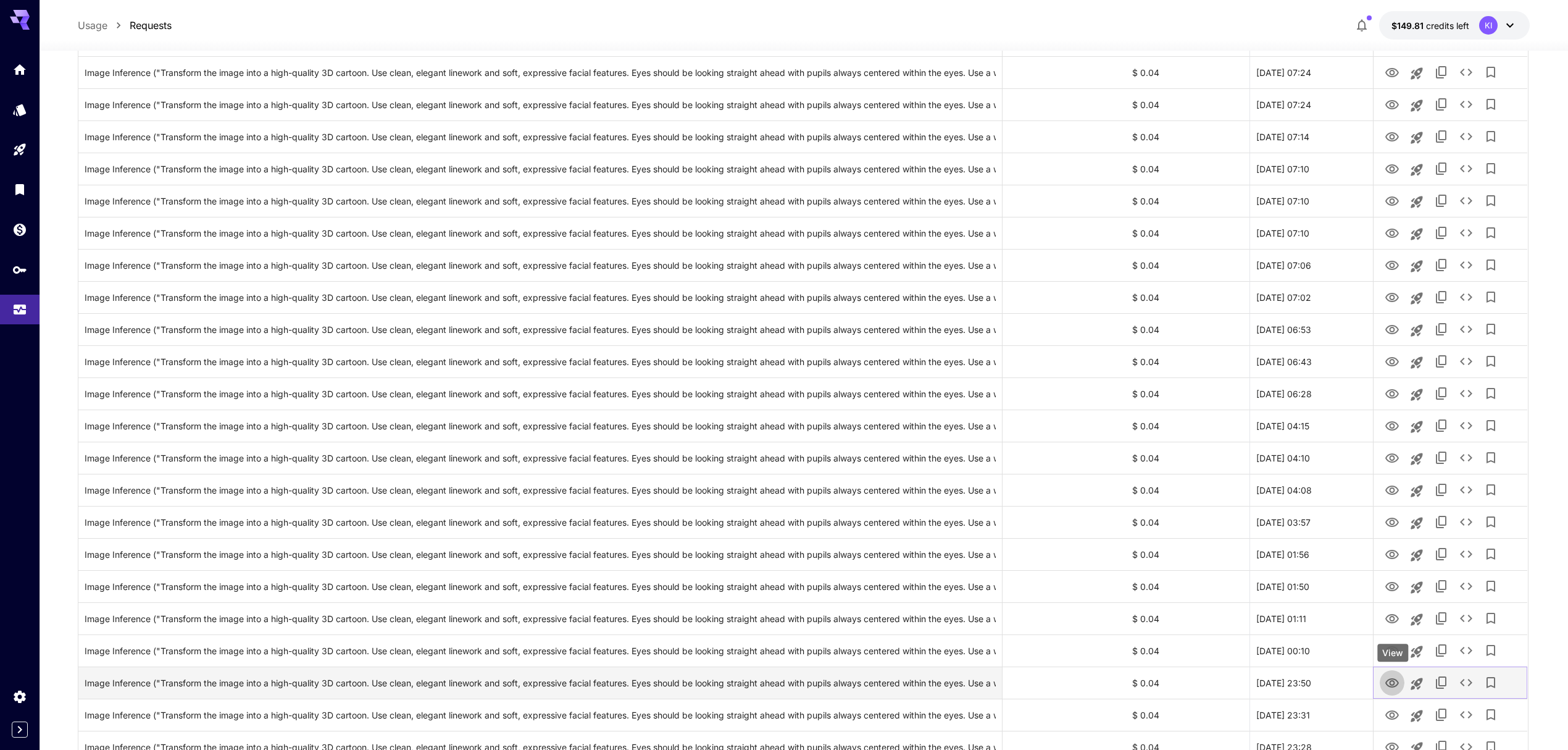
click at [1384, 682] on button "View" at bounding box center [1392, 681] width 25 height 25
click at [1393, 682] on icon "View" at bounding box center [1392, 683] width 15 height 15
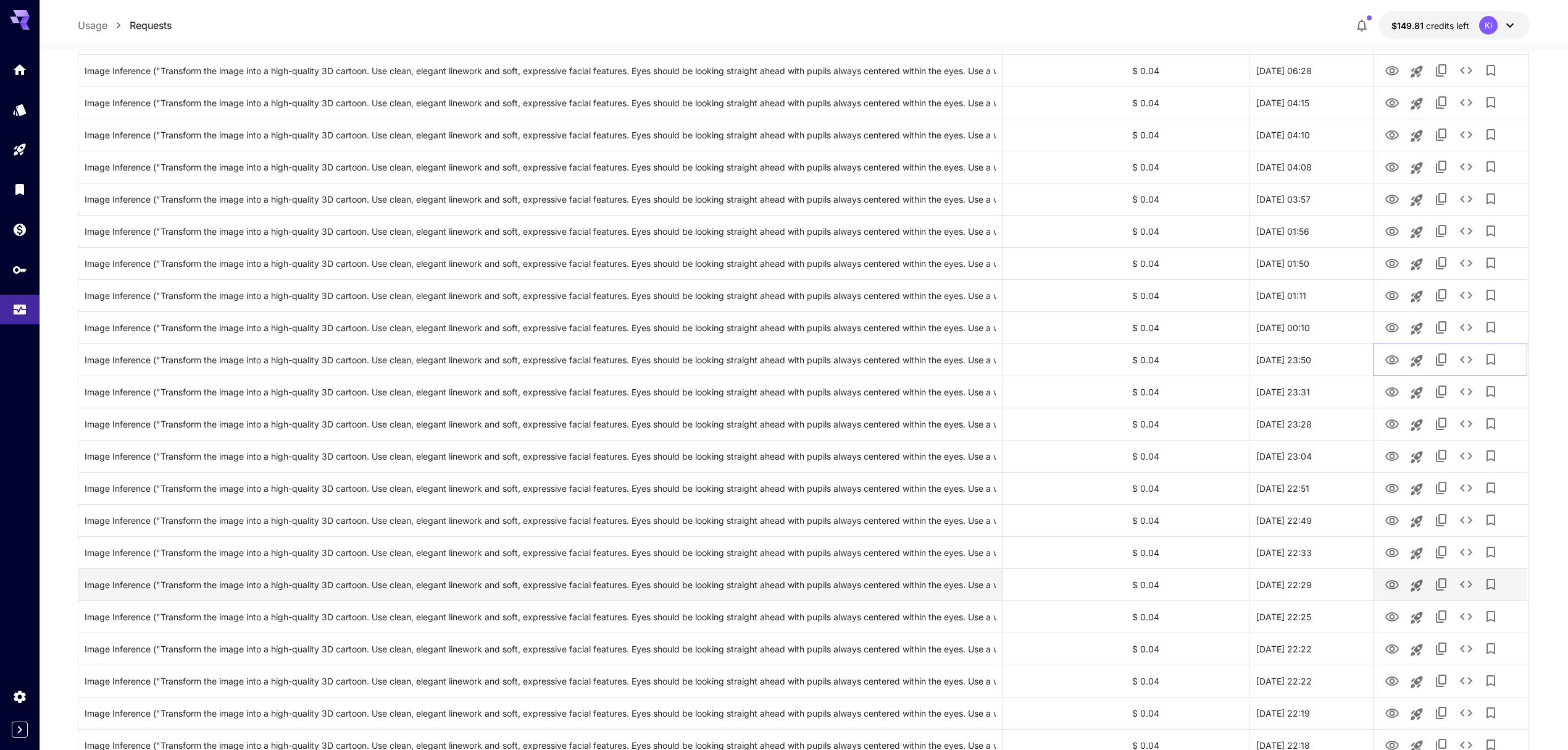
scroll to position [741, 0]
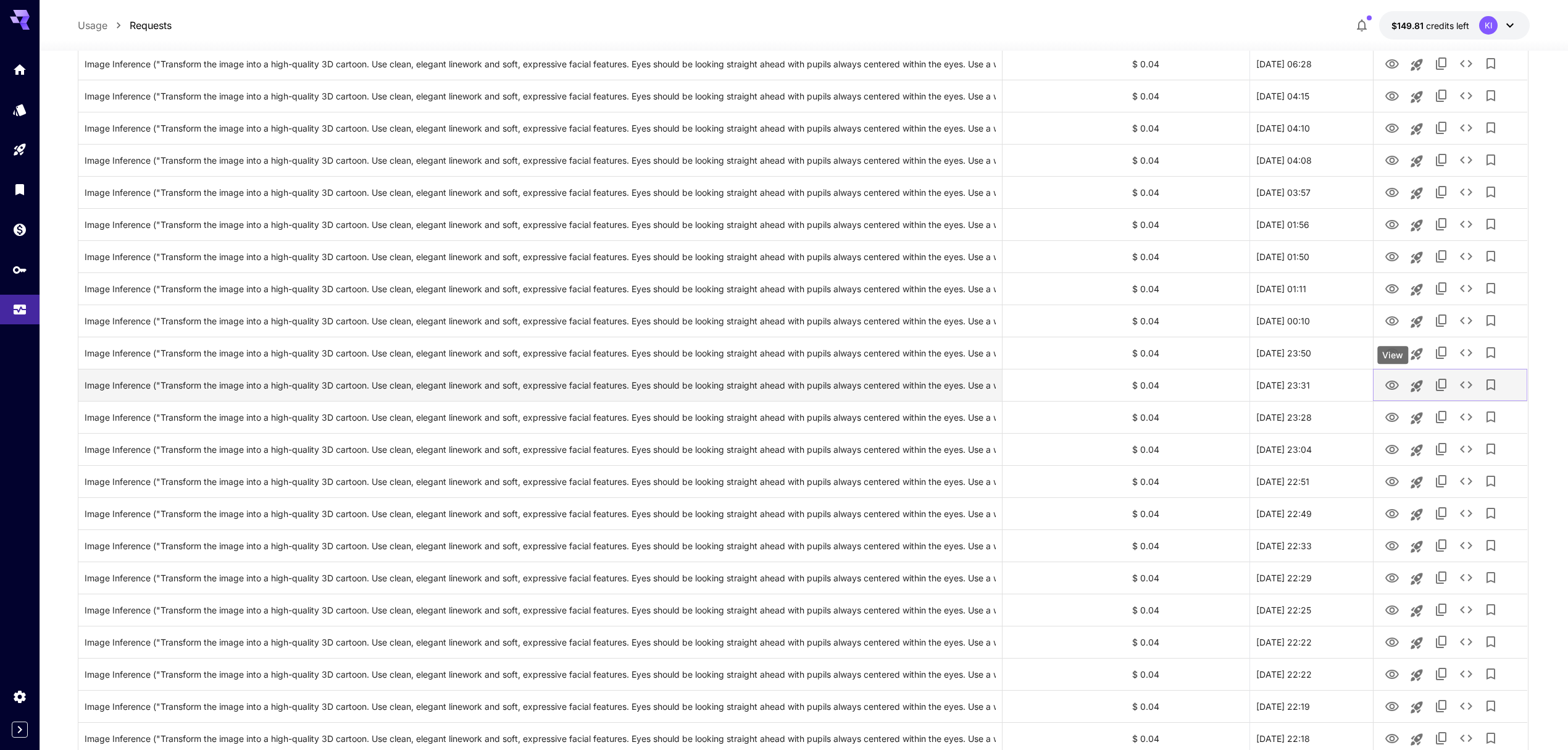
click at [1393, 386] on icon "View" at bounding box center [1392, 385] width 15 height 15
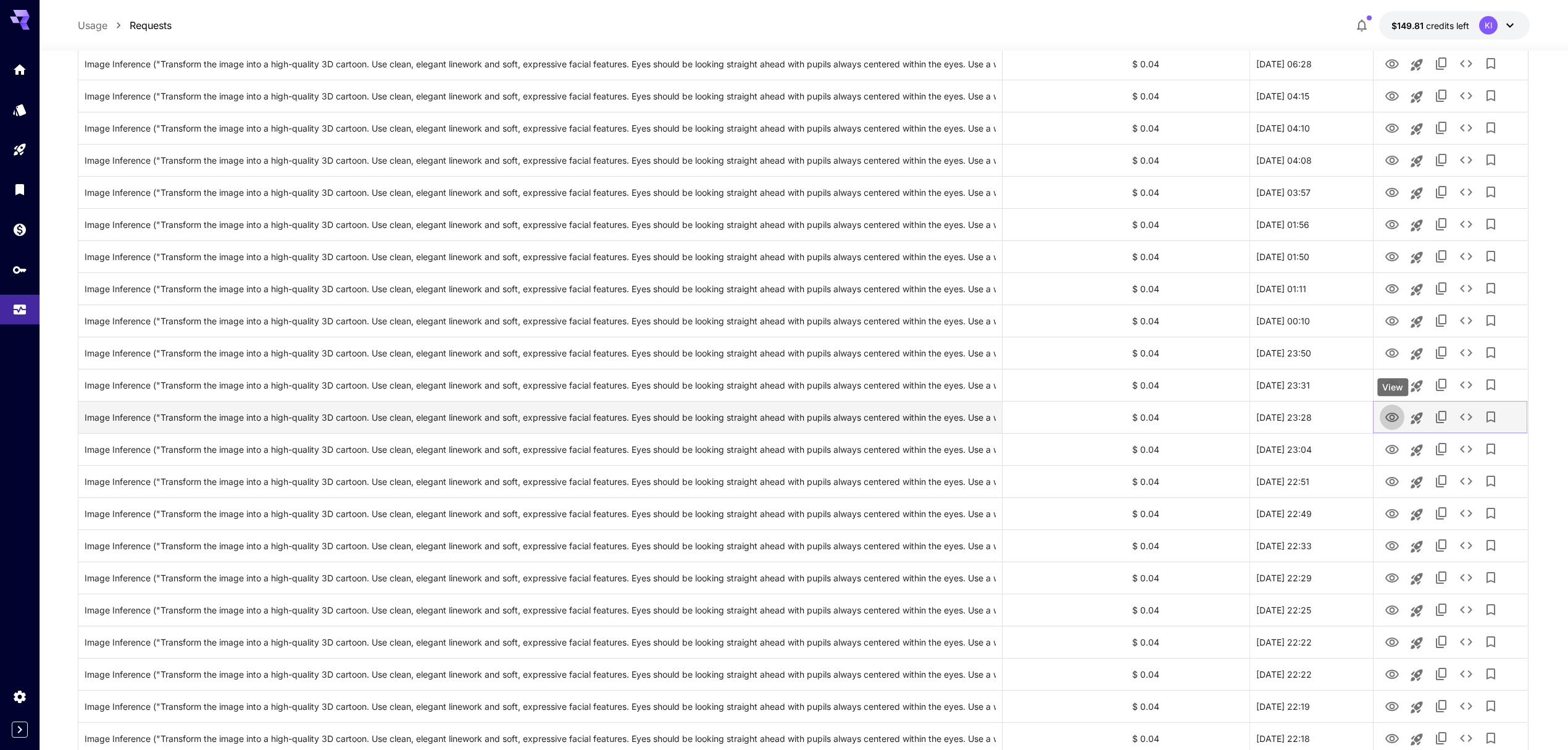
click at [1397, 417] on icon "View" at bounding box center [1392, 417] width 15 height 15
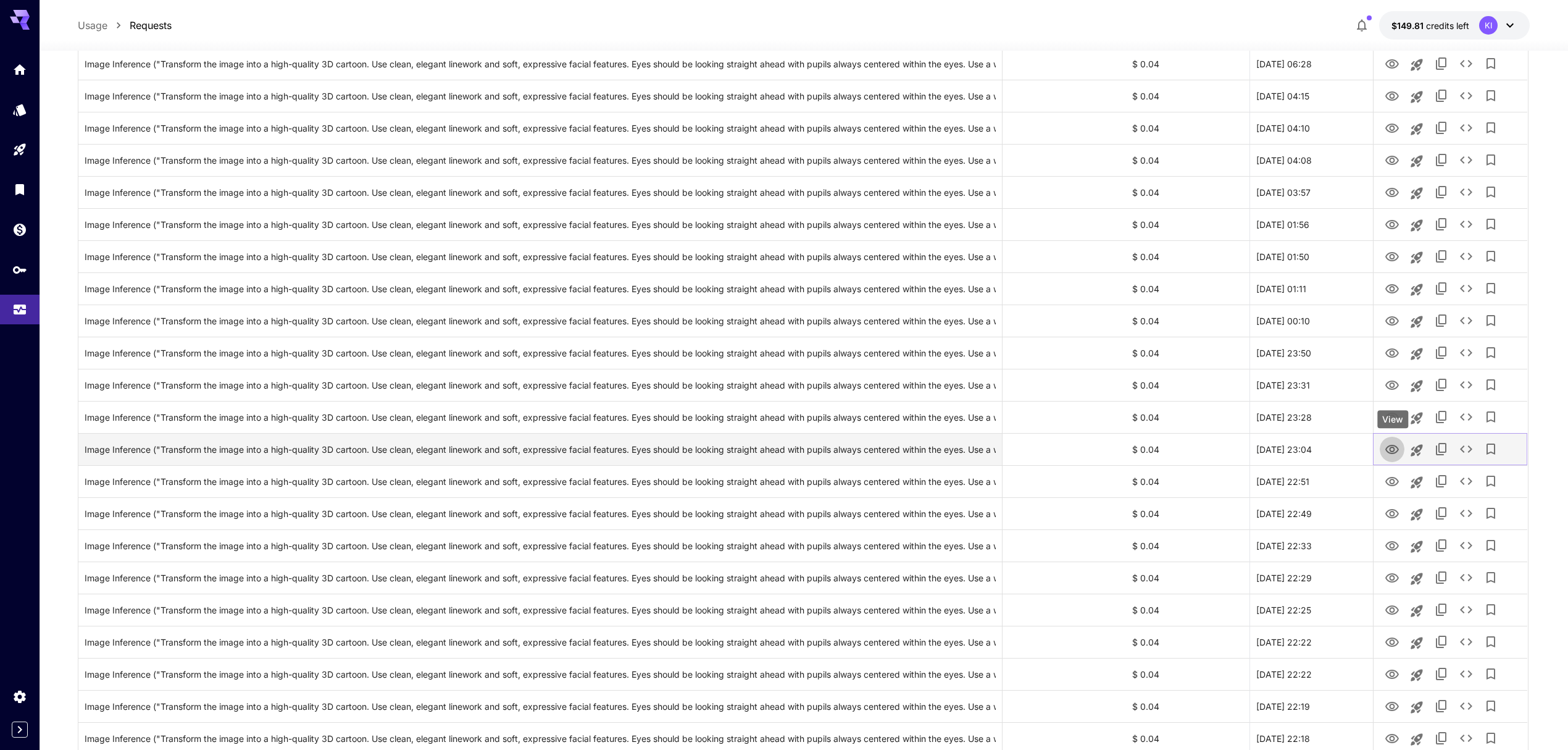
click at [1398, 455] on icon "View" at bounding box center [1392, 450] width 15 height 15
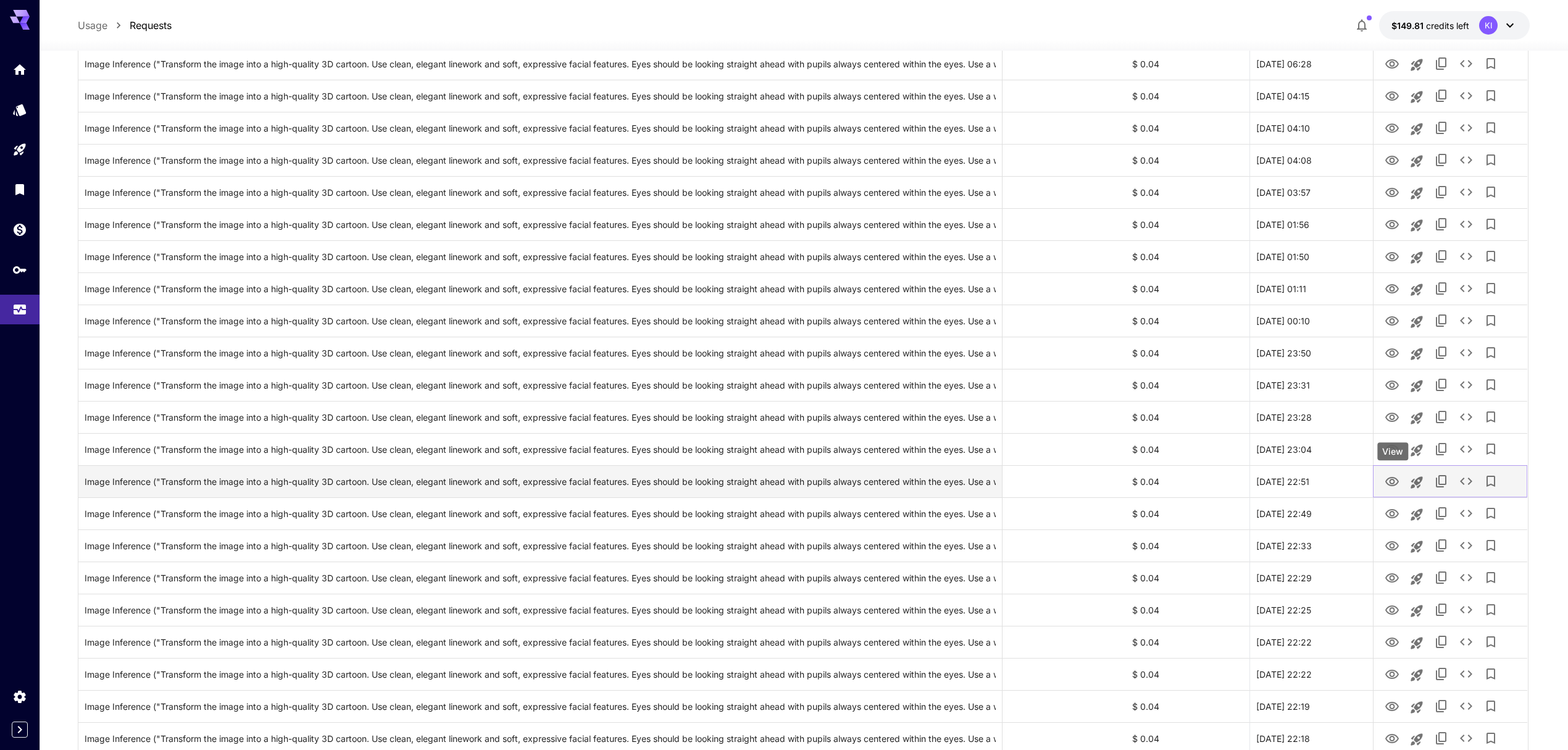
click at [1386, 485] on icon "View" at bounding box center [1392, 482] width 15 height 15
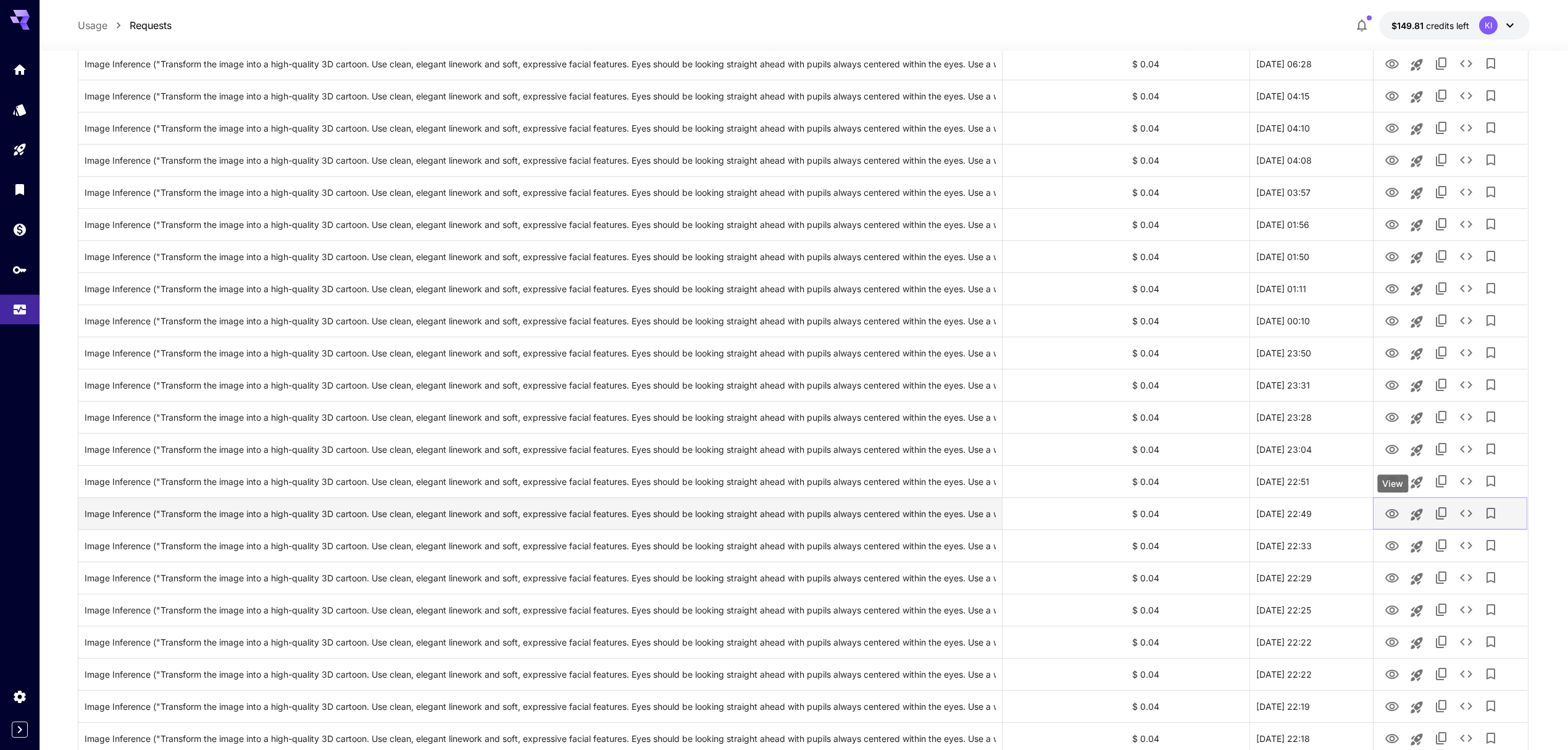
click at [1389, 514] on icon "View" at bounding box center [1392, 513] width 15 height 15
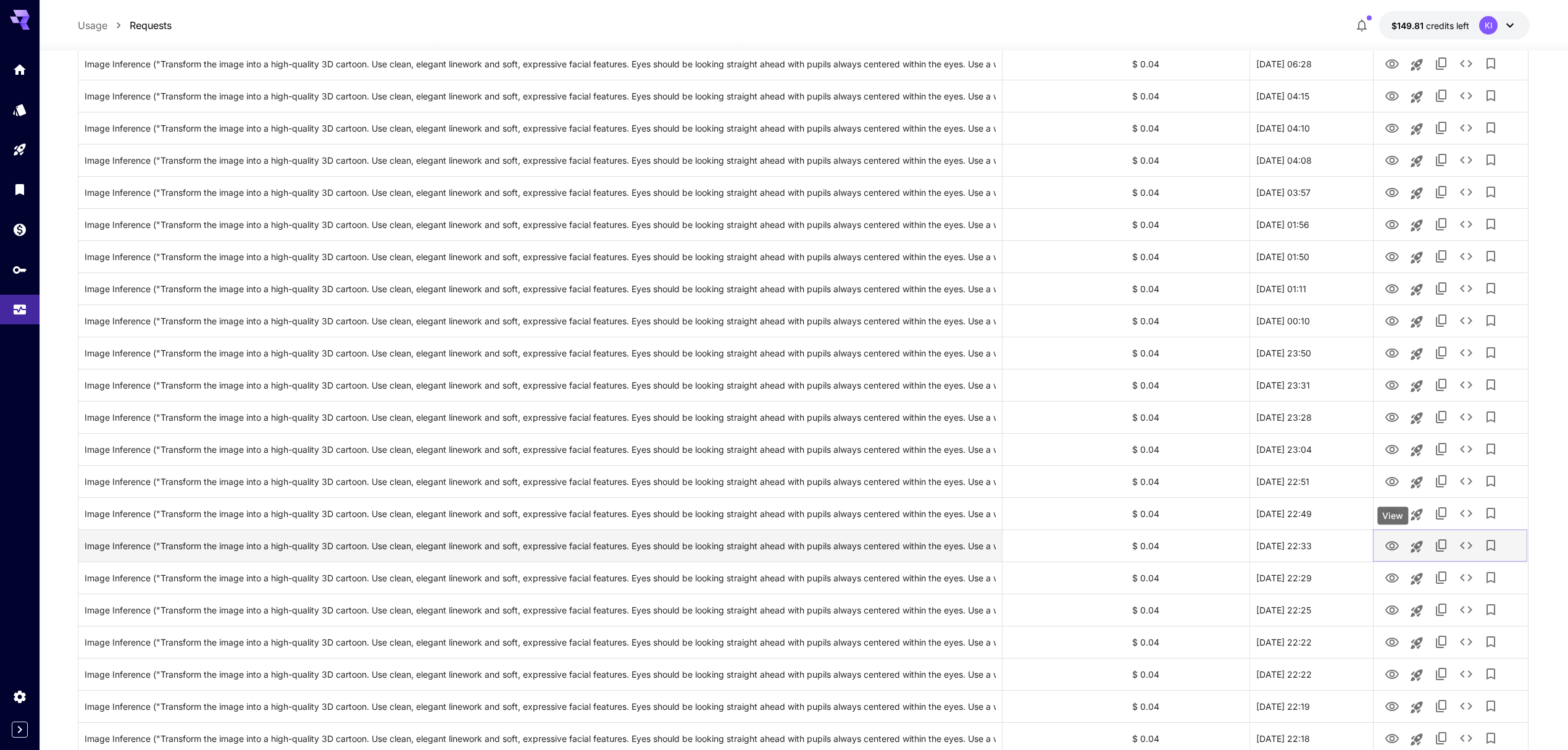
click at [1389, 543] on icon "View" at bounding box center [1392, 545] width 14 height 9
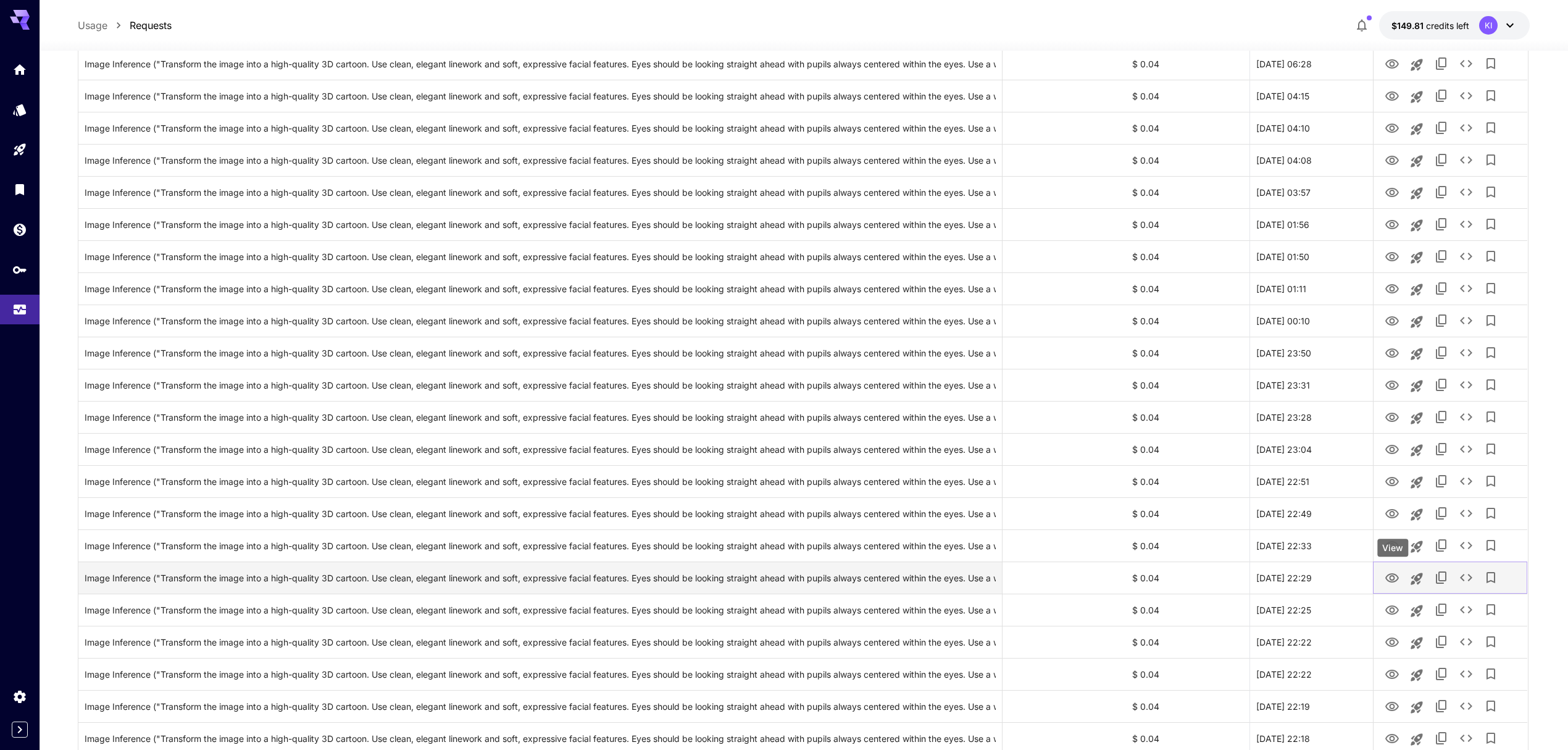
click at [1391, 580] on icon "View" at bounding box center [1392, 578] width 15 height 15
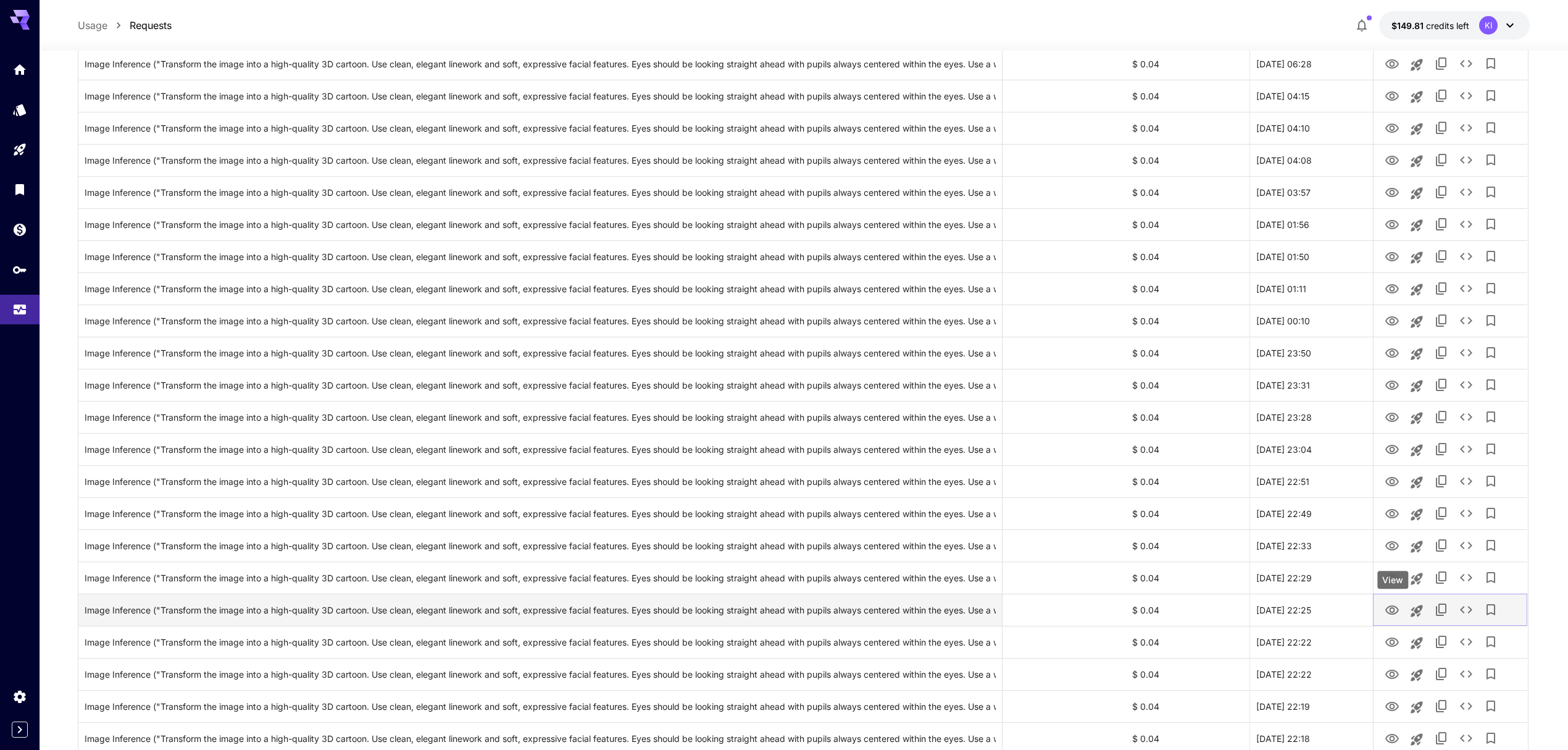
click at [1386, 611] on icon "View" at bounding box center [1392, 610] width 15 height 15
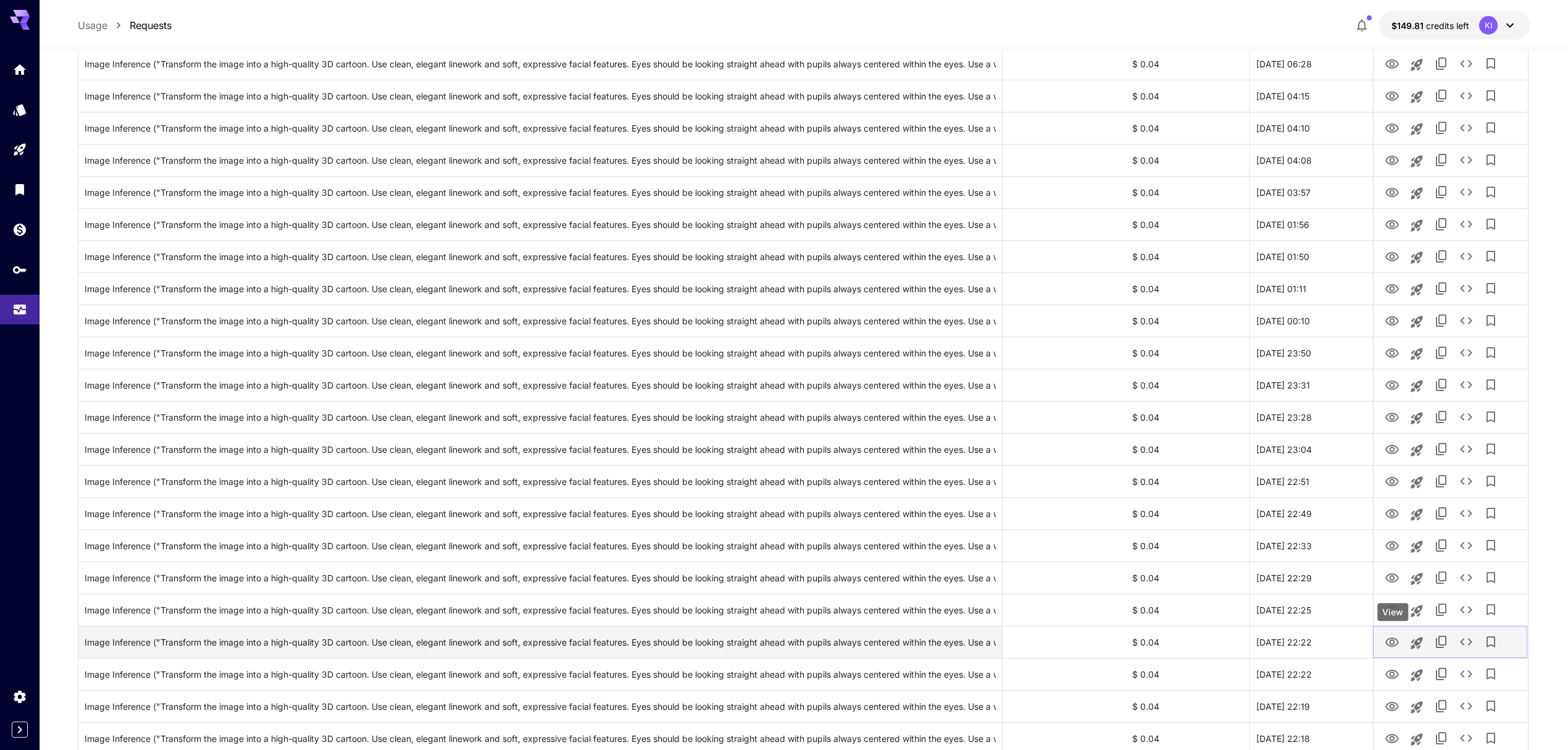
click at [1386, 643] on icon "View" at bounding box center [1392, 642] width 14 height 9
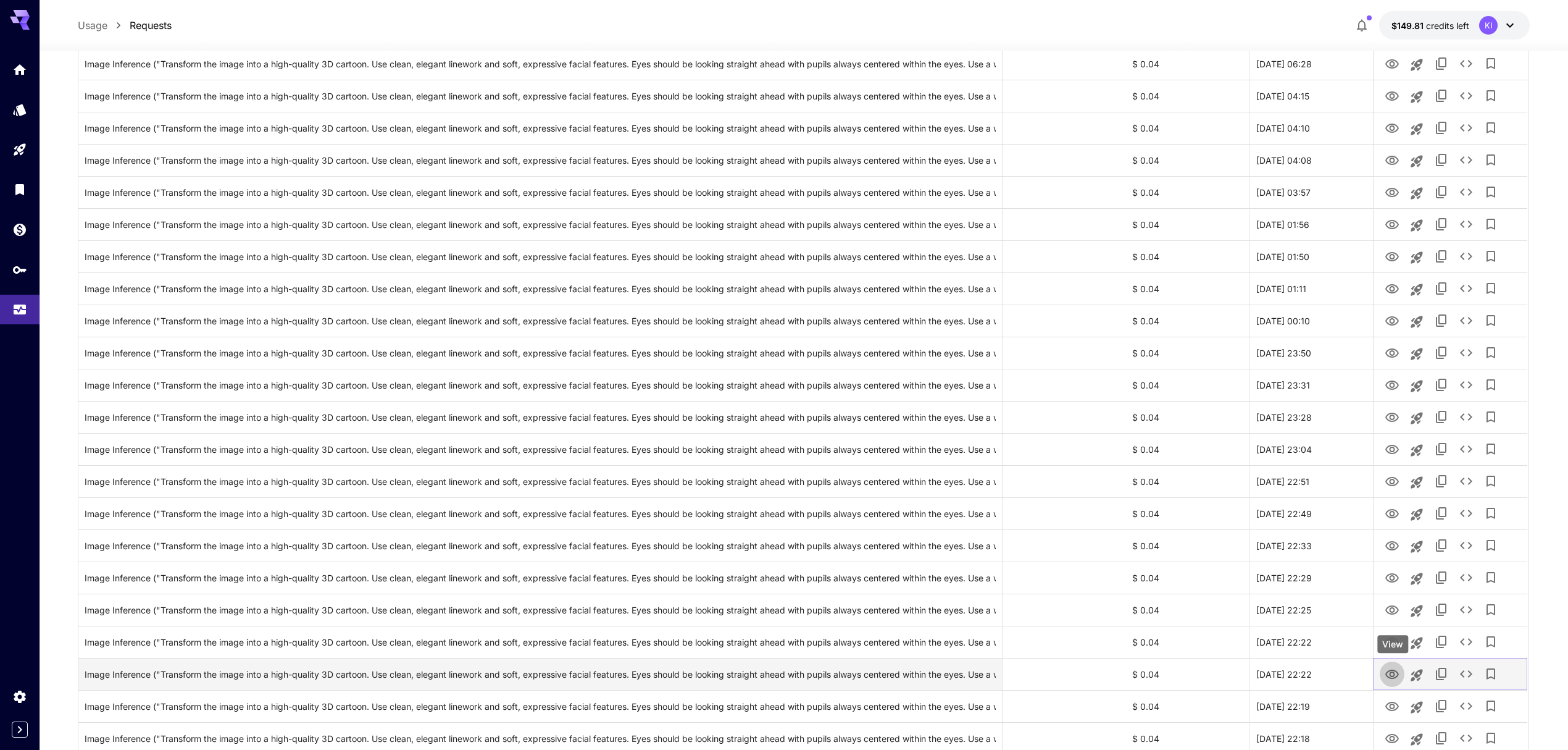
click at [1388, 670] on icon "View" at bounding box center [1392, 674] width 15 height 15
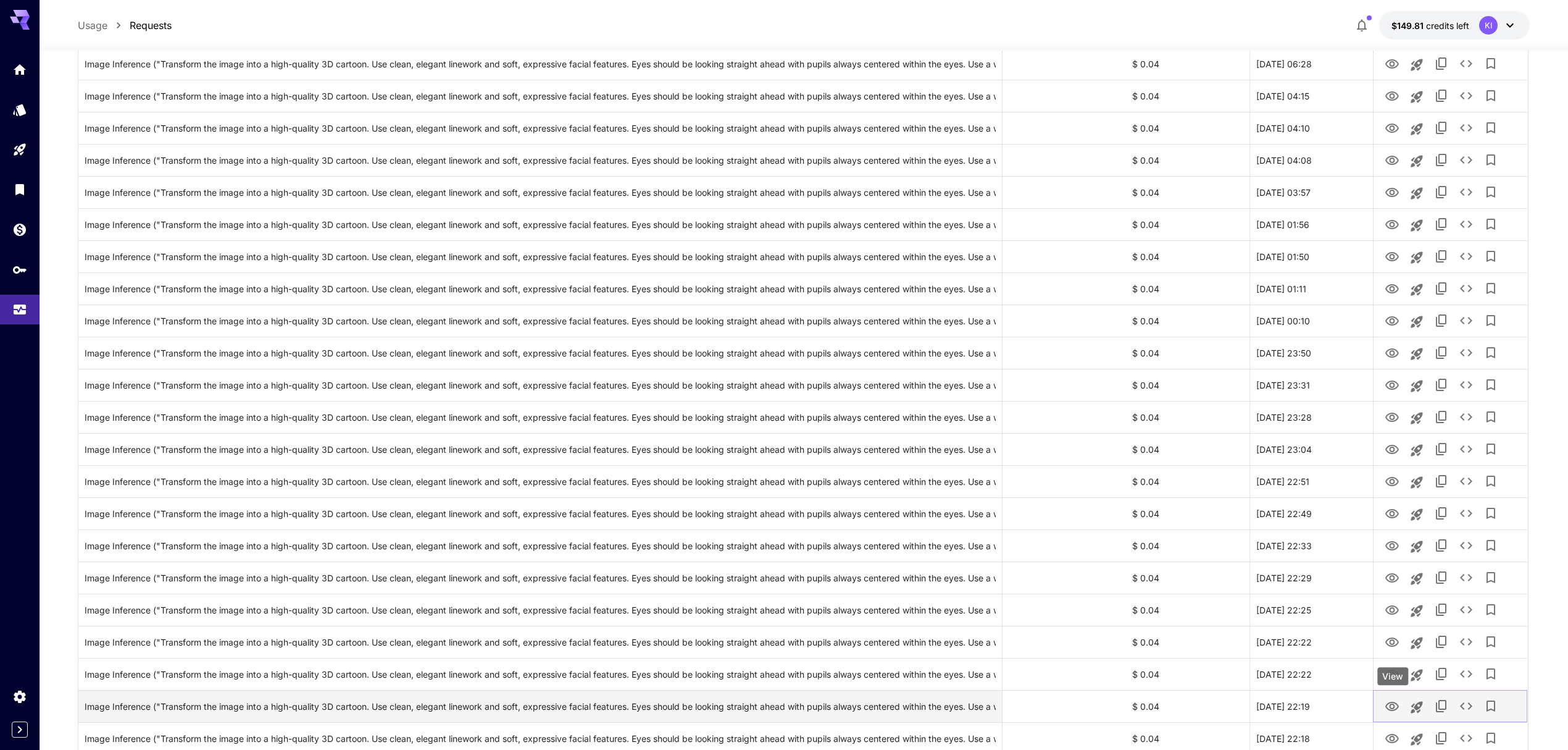
click at [1394, 698] on link "View" at bounding box center [1392, 706] width 15 height 15
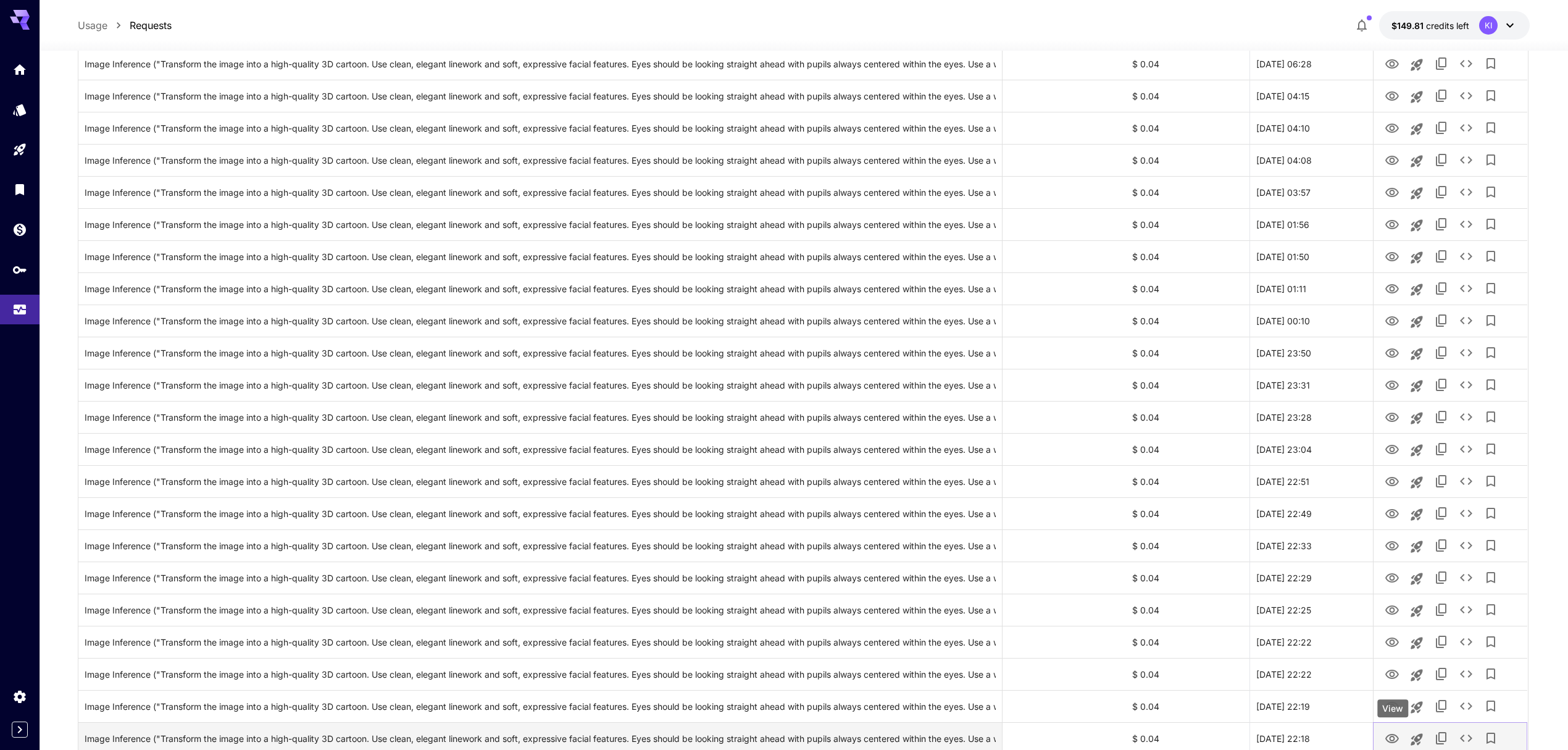
click at [1391, 732] on icon "View" at bounding box center [1392, 739] width 15 height 15
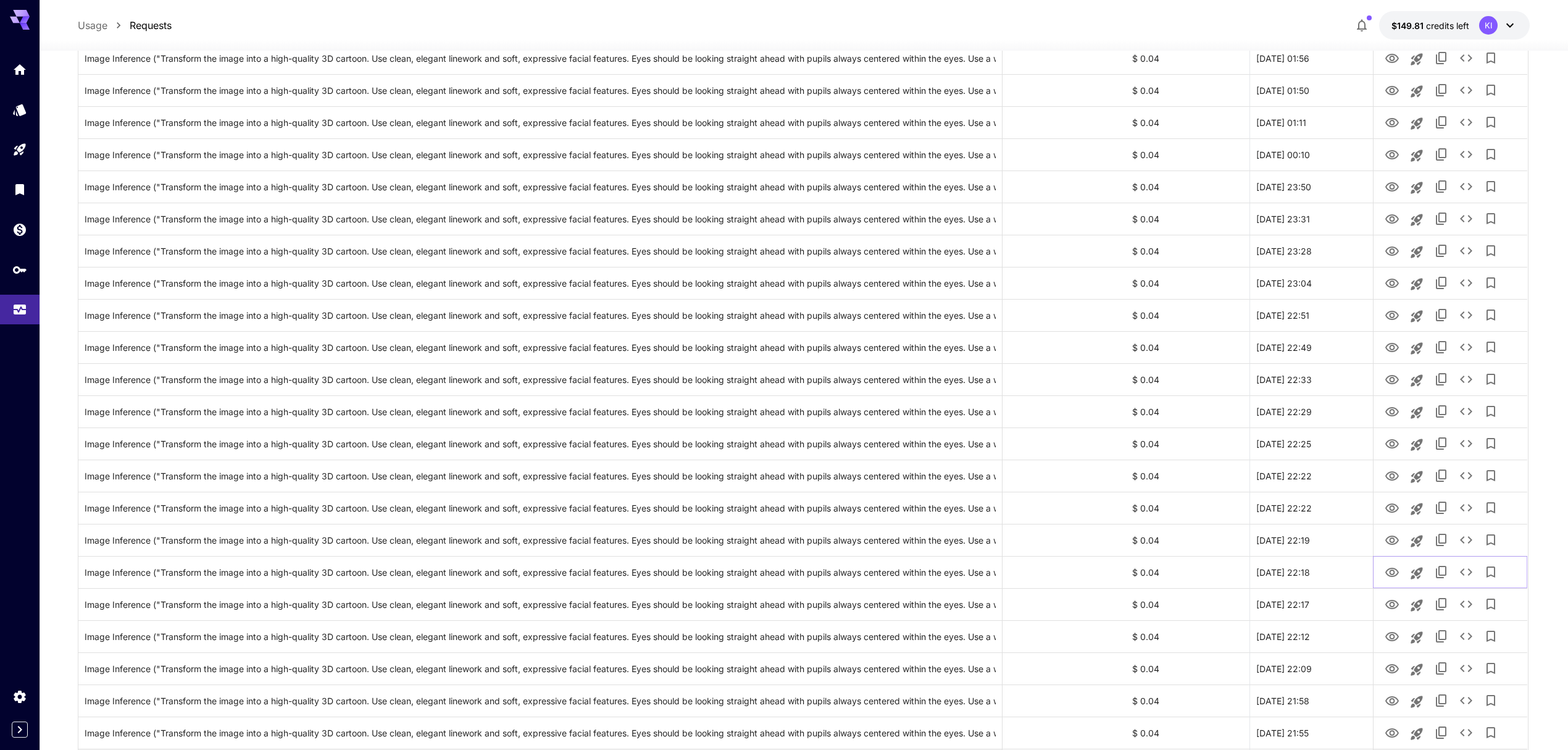
scroll to position [1169, 0]
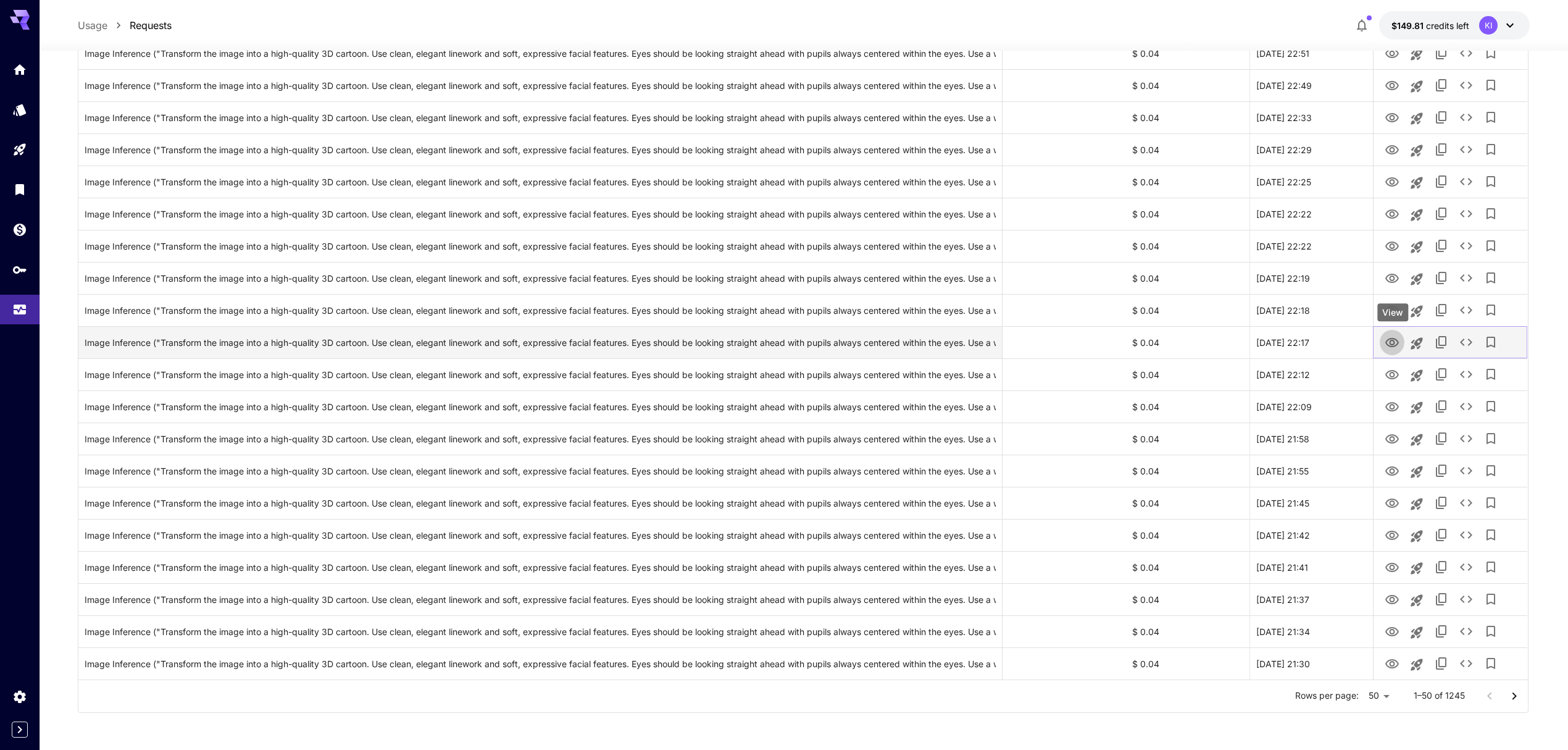
click at [1391, 345] on icon "View" at bounding box center [1392, 341] width 14 height 9
click at [1386, 370] on icon "View" at bounding box center [1392, 375] width 15 height 15
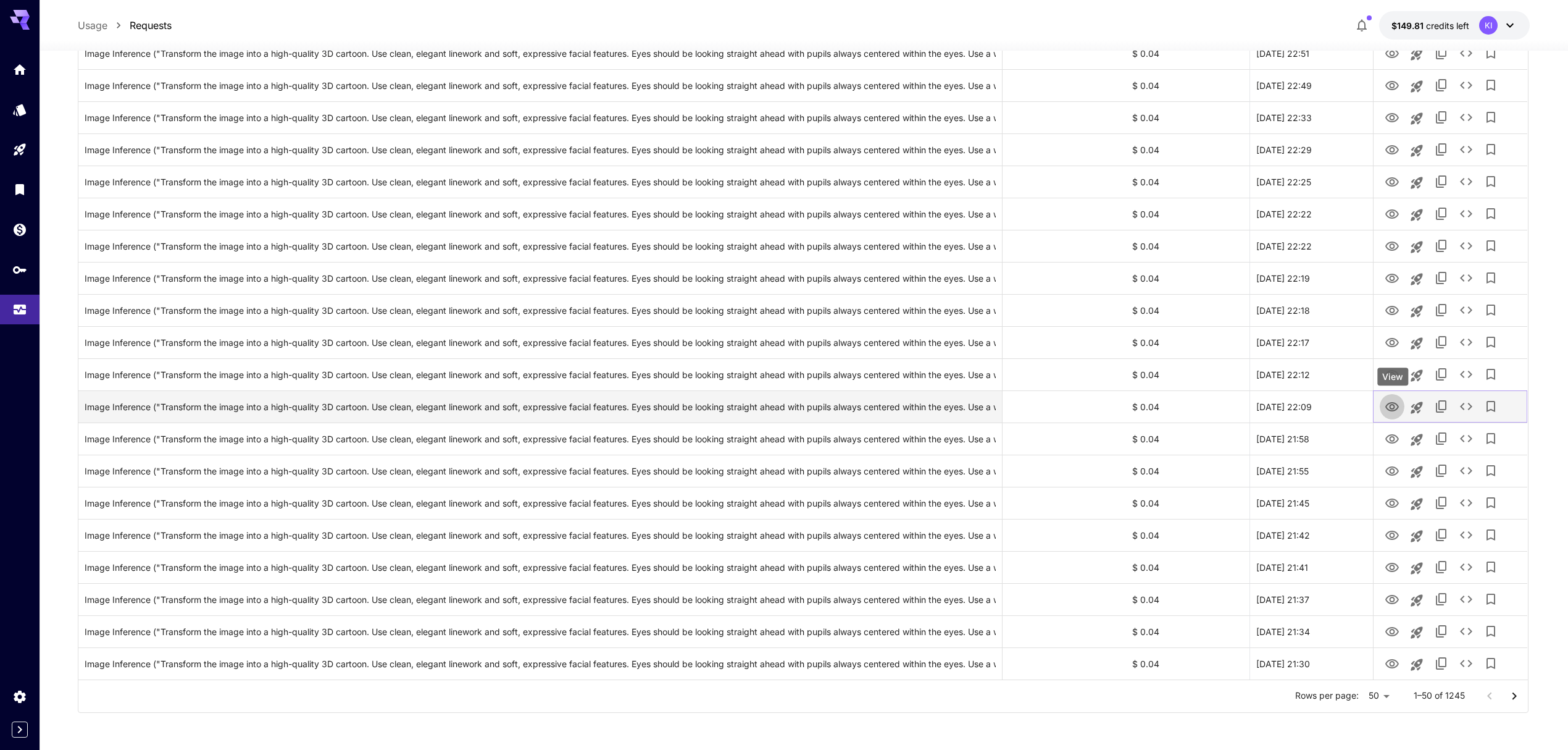
click at [1389, 409] on icon "View" at bounding box center [1392, 407] width 15 height 15
click at [1394, 434] on icon "View" at bounding box center [1392, 439] width 15 height 15
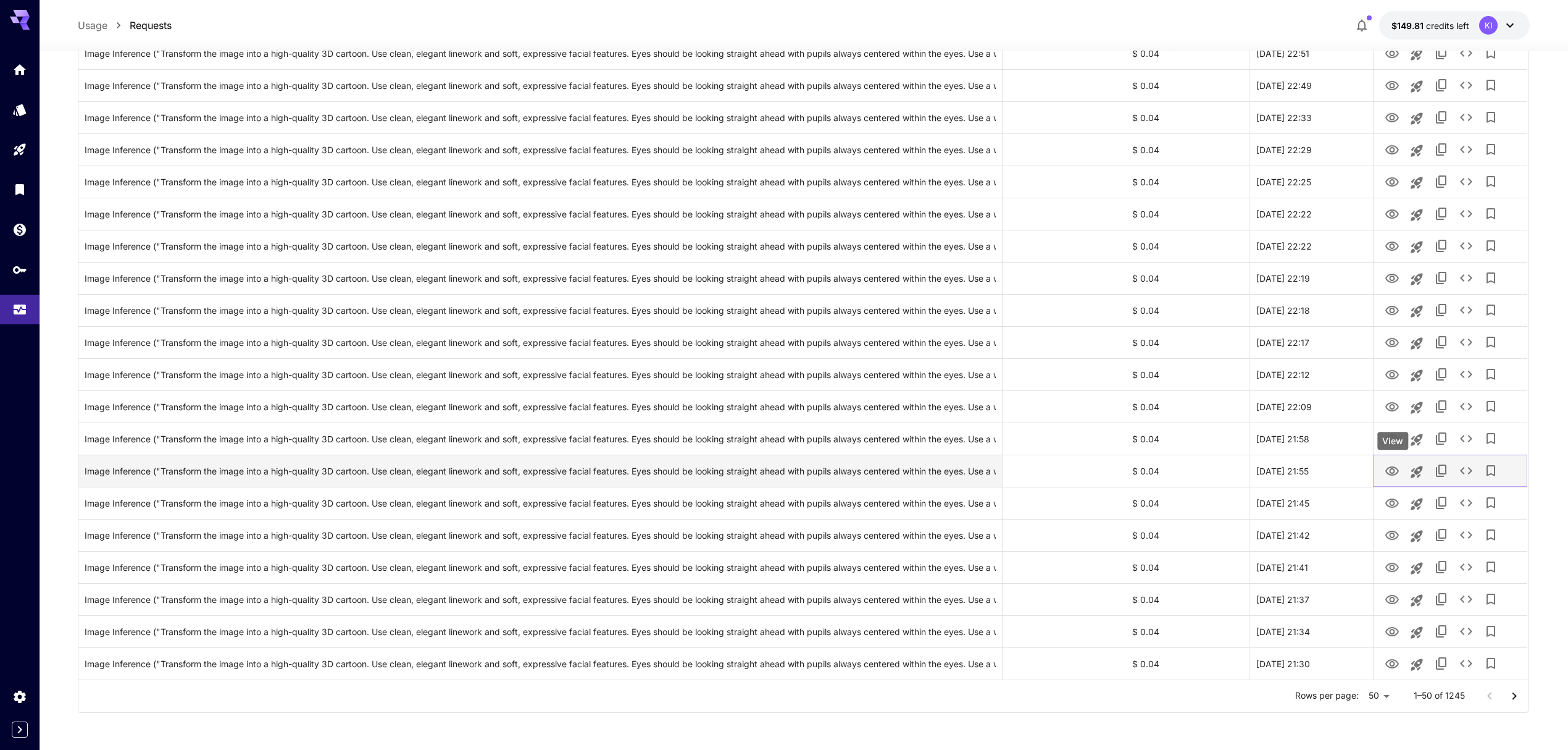
click at [1393, 473] on icon "View" at bounding box center [1392, 471] width 15 height 15
click at [1391, 500] on icon "View" at bounding box center [1392, 502] width 14 height 9
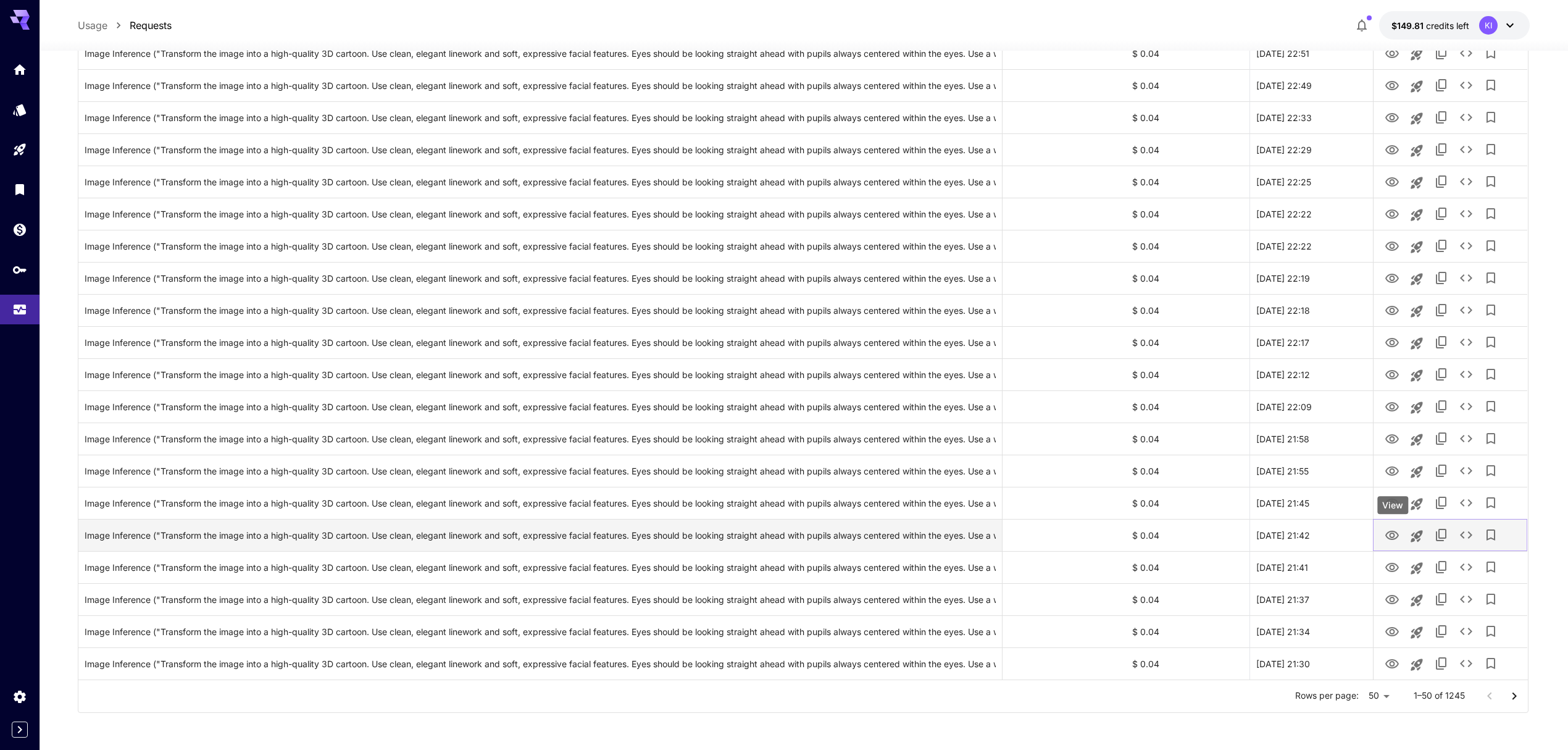
click at [1391, 530] on icon "View" at bounding box center [1392, 535] width 15 height 15
click at [1397, 567] on icon "View" at bounding box center [1392, 568] width 15 height 15
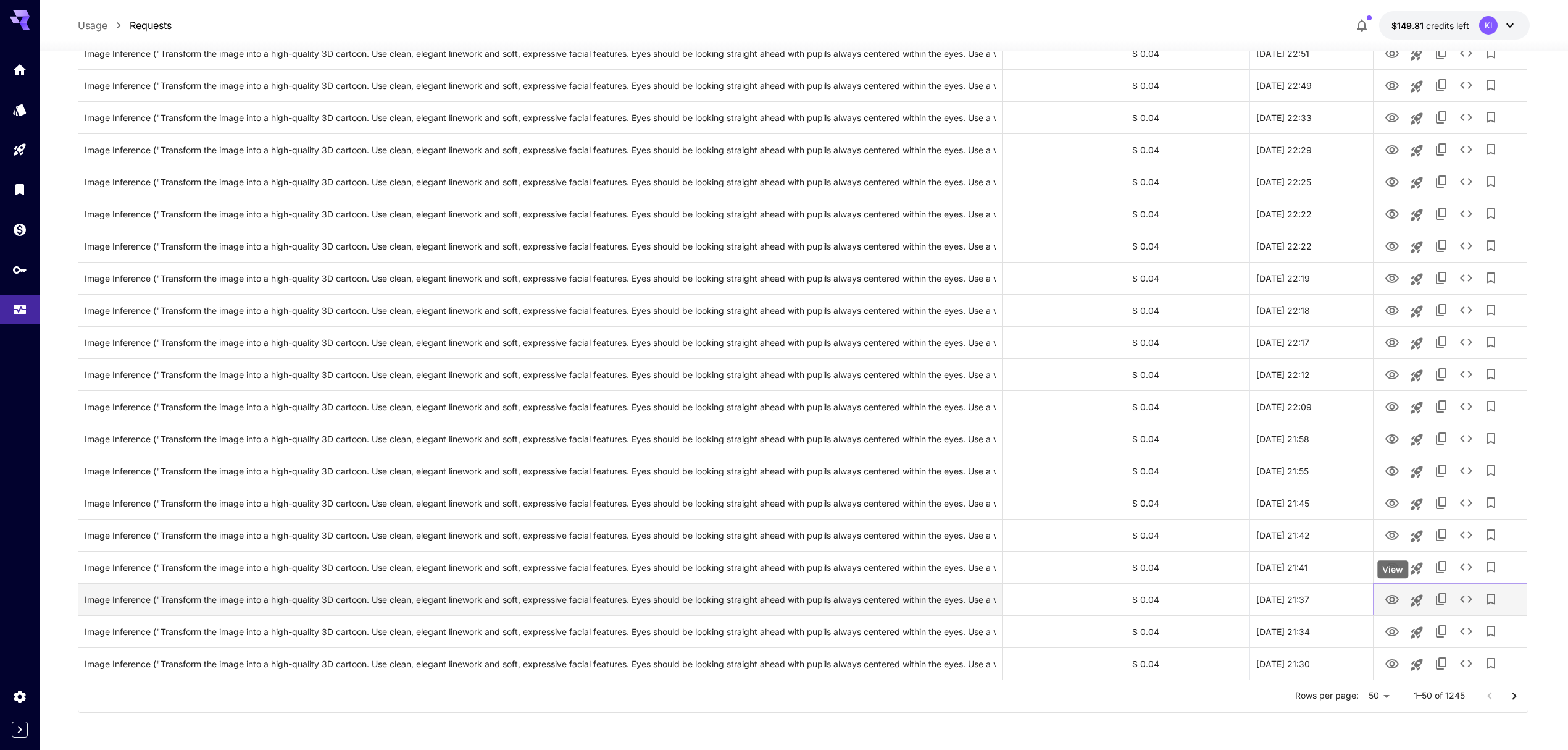
click at [1391, 598] on icon "View" at bounding box center [1392, 600] width 15 height 15
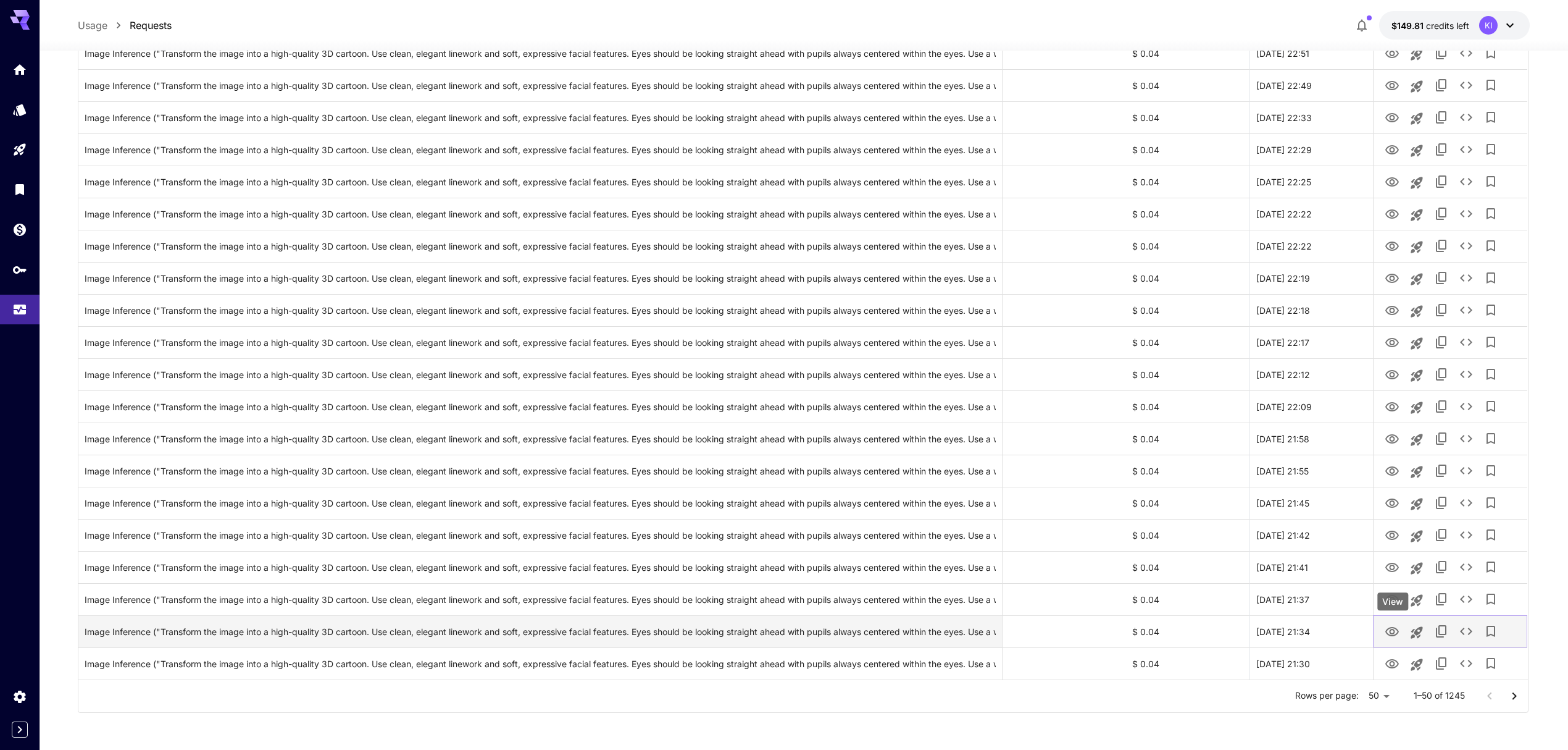
click at [1396, 628] on icon "View" at bounding box center [1392, 631] width 15 height 15
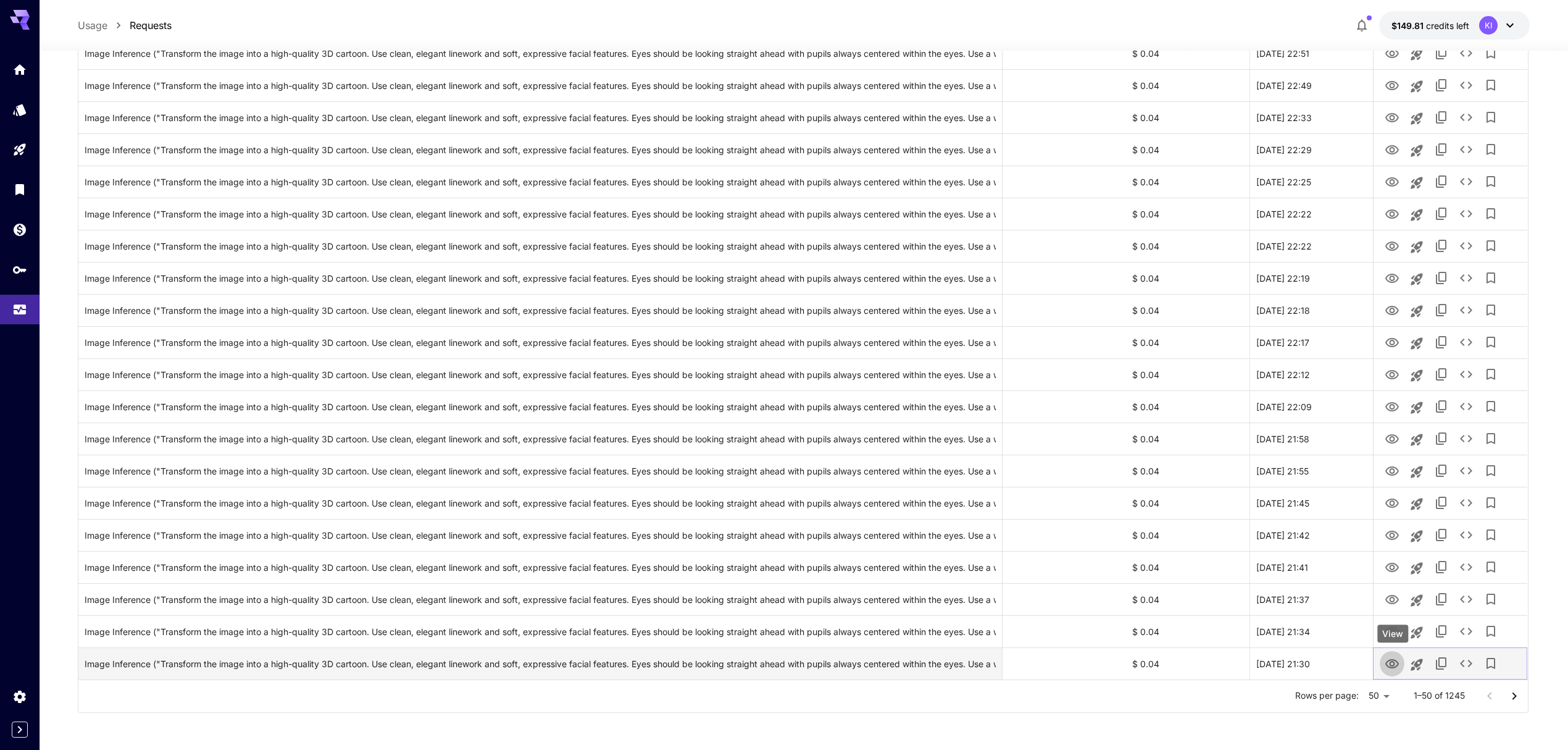
click at [1397, 662] on icon "View" at bounding box center [1392, 663] width 14 height 9
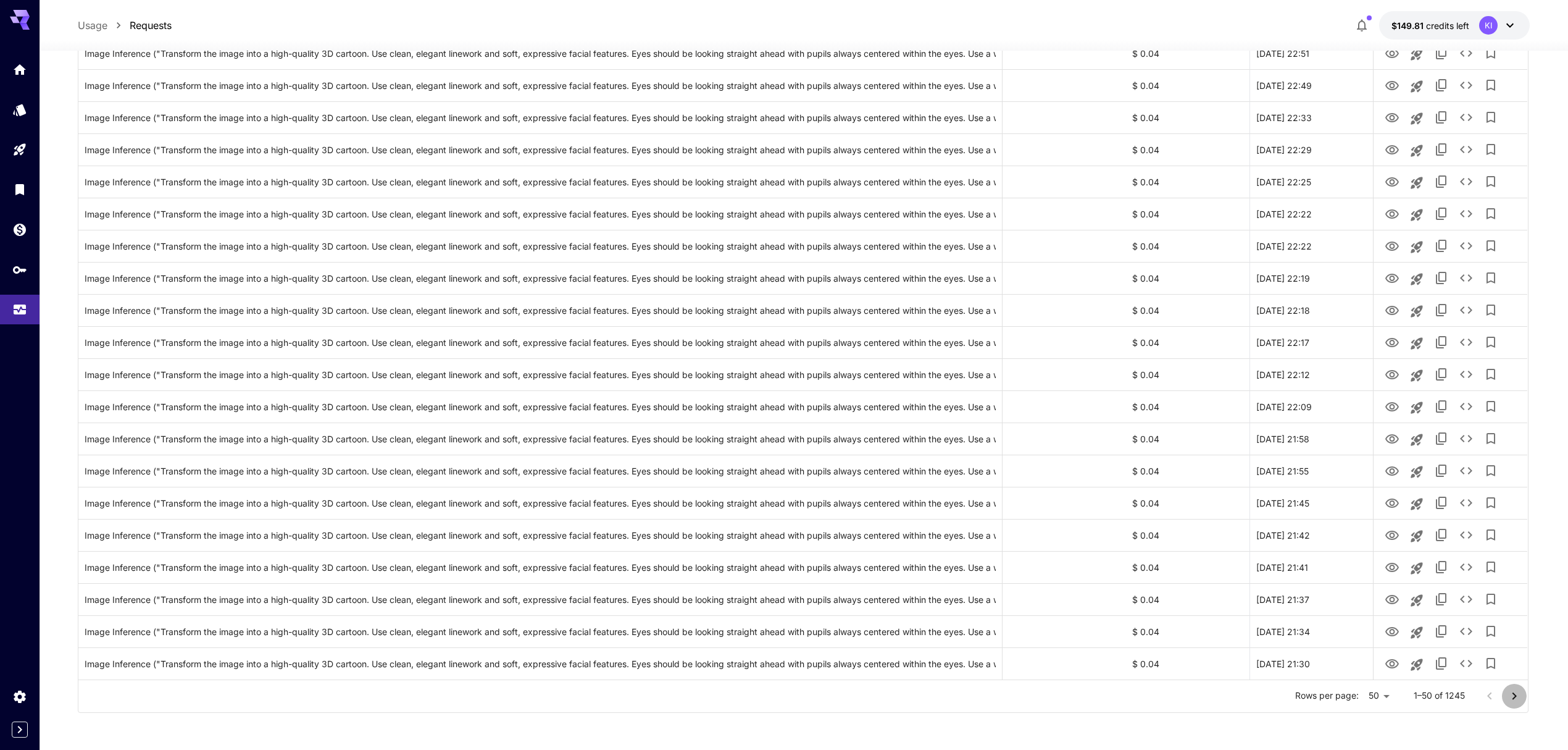
drag, startPoint x: 1512, startPoint y: 692, endPoint x: 835, endPoint y: 7, distance: 963.1
click at [1512, 692] on icon "Go to next page" at bounding box center [1515, 696] width 15 height 15
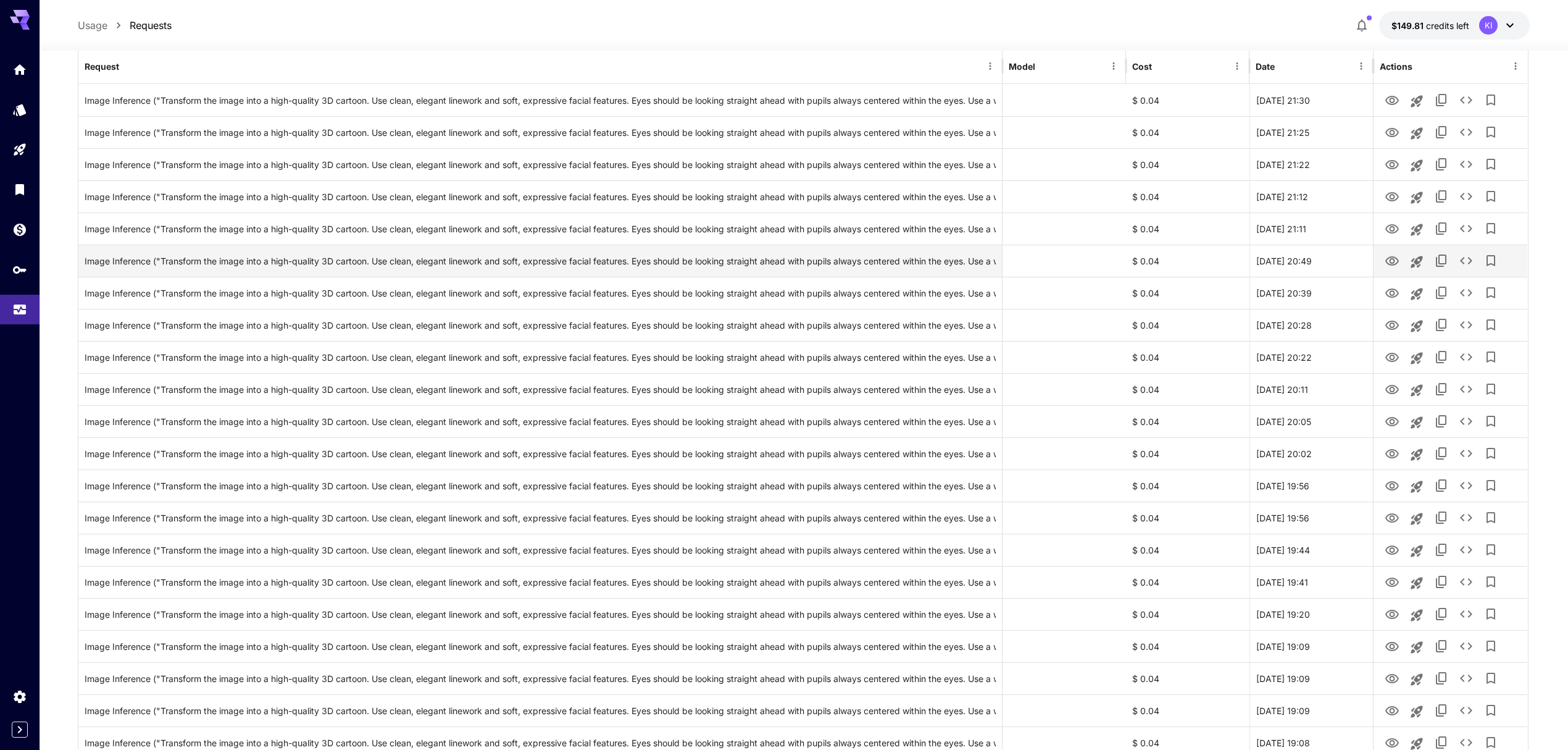
scroll to position [0, 0]
